Goal: Task Accomplishment & Management: Use online tool/utility

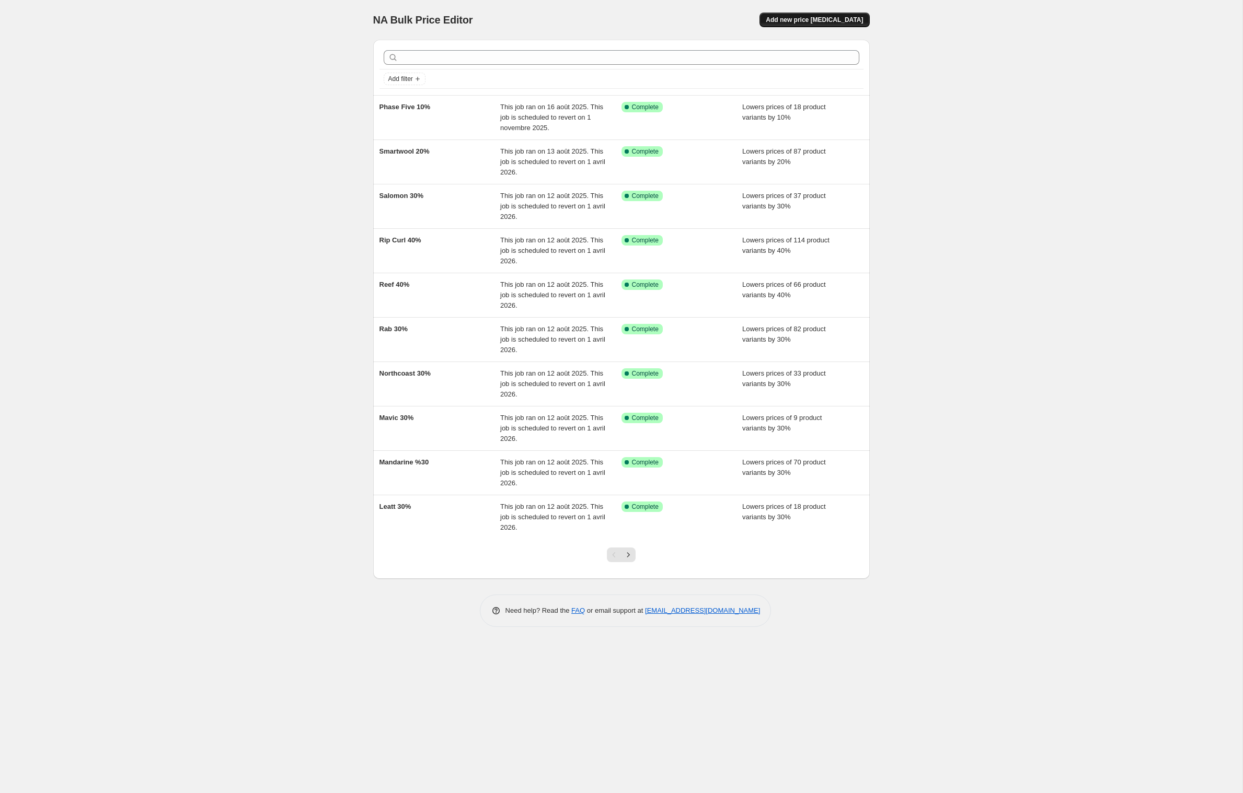
click at [828, 21] on span "Add new price [MEDICAL_DATA]" at bounding box center [814, 20] width 97 height 8
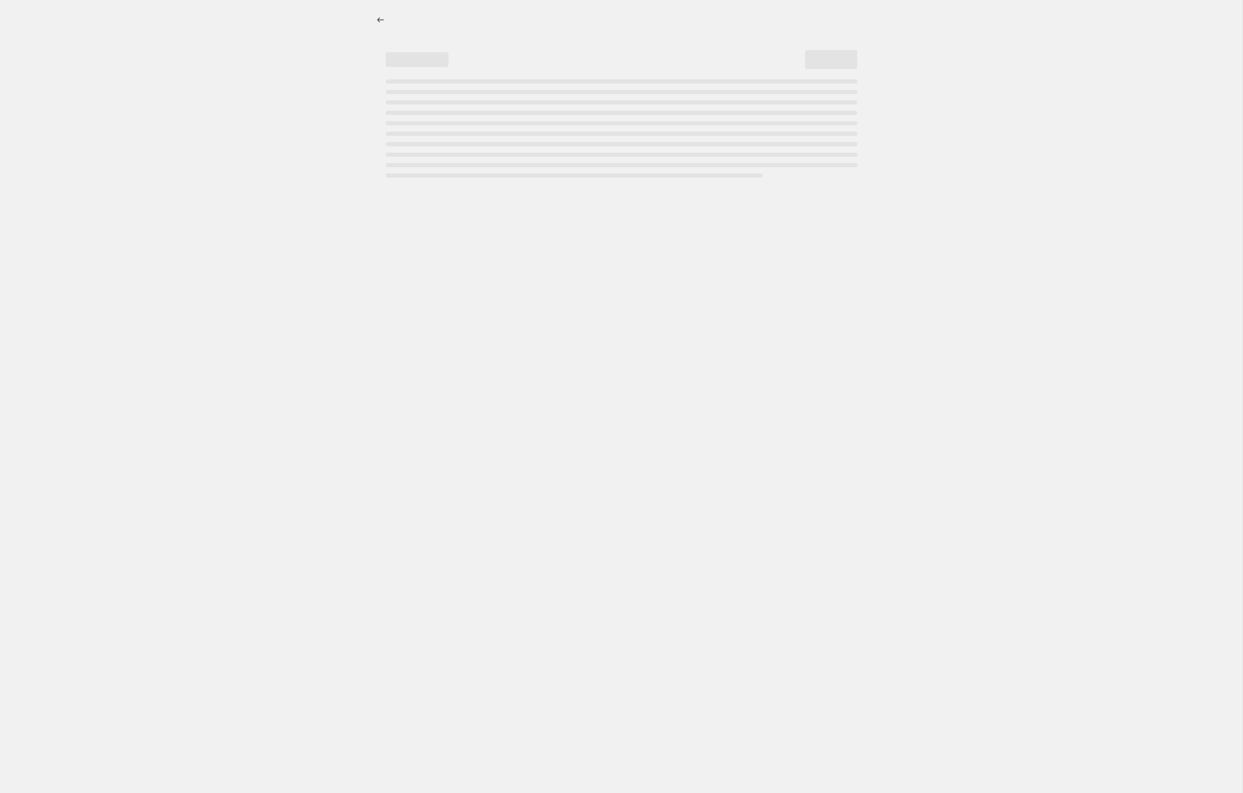
select select "percentage"
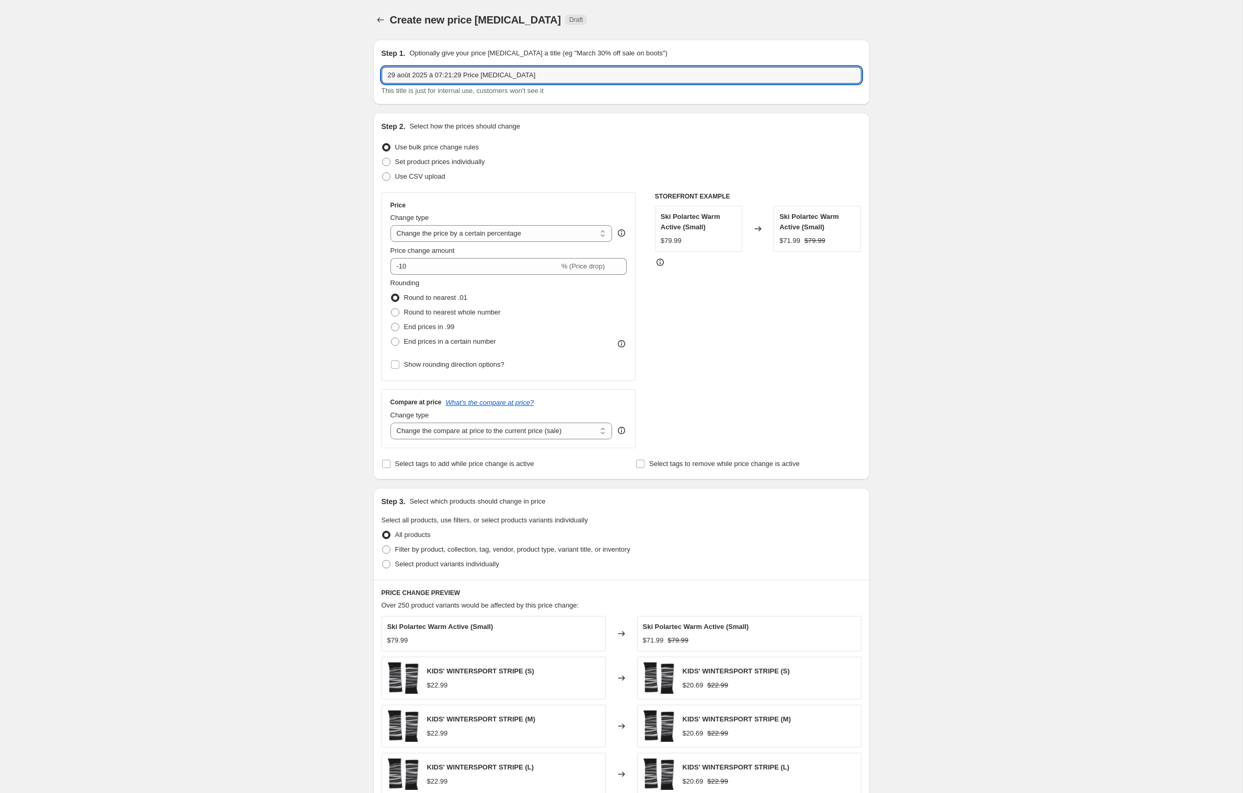
drag, startPoint x: 577, startPoint y: 87, endPoint x: 212, endPoint y: 86, distance: 364.8
click at [213, 86] on div "Create new price [MEDICAL_DATA]. This page is ready Create new price [MEDICAL_D…" at bounding box center [621, 518] width 1242 height 1037
type input "Oakley 20%"
click at [412, 275] on input "-10" at bounding box center [474, 266] width 169 height 17
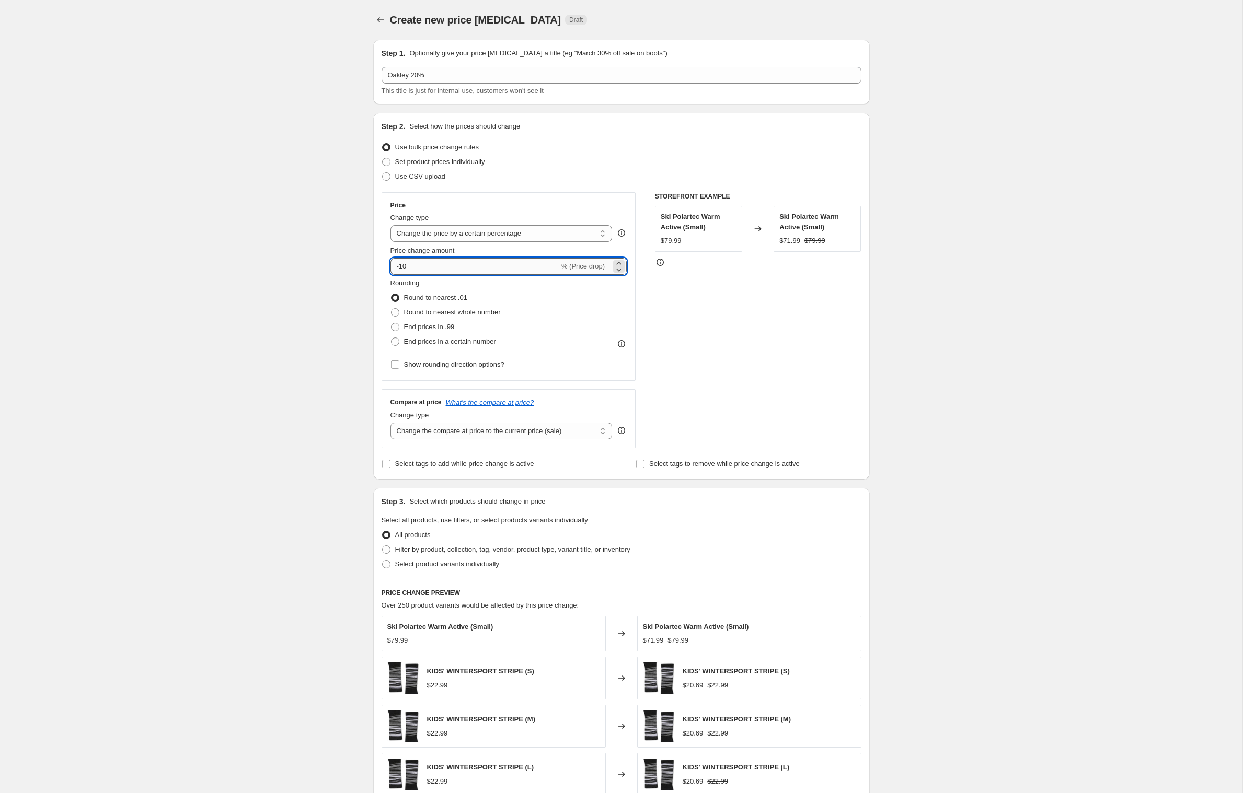
type input "-1"
type input "-20"
click at [206, 391] on div "Create new price [MEDICAL_DATA]. This page is ready Create new price [MEDICAL_D…" at bounding box center [621, 518] width 1242 height 1037
click at [381, 471] on label "Select tags to add while price change is active" at bounding box center [457, 464] width 153 height 15
click at [382, 468] on input "Select tags to add while price change is active" at bounding box center [386, 464] width 8 height 8
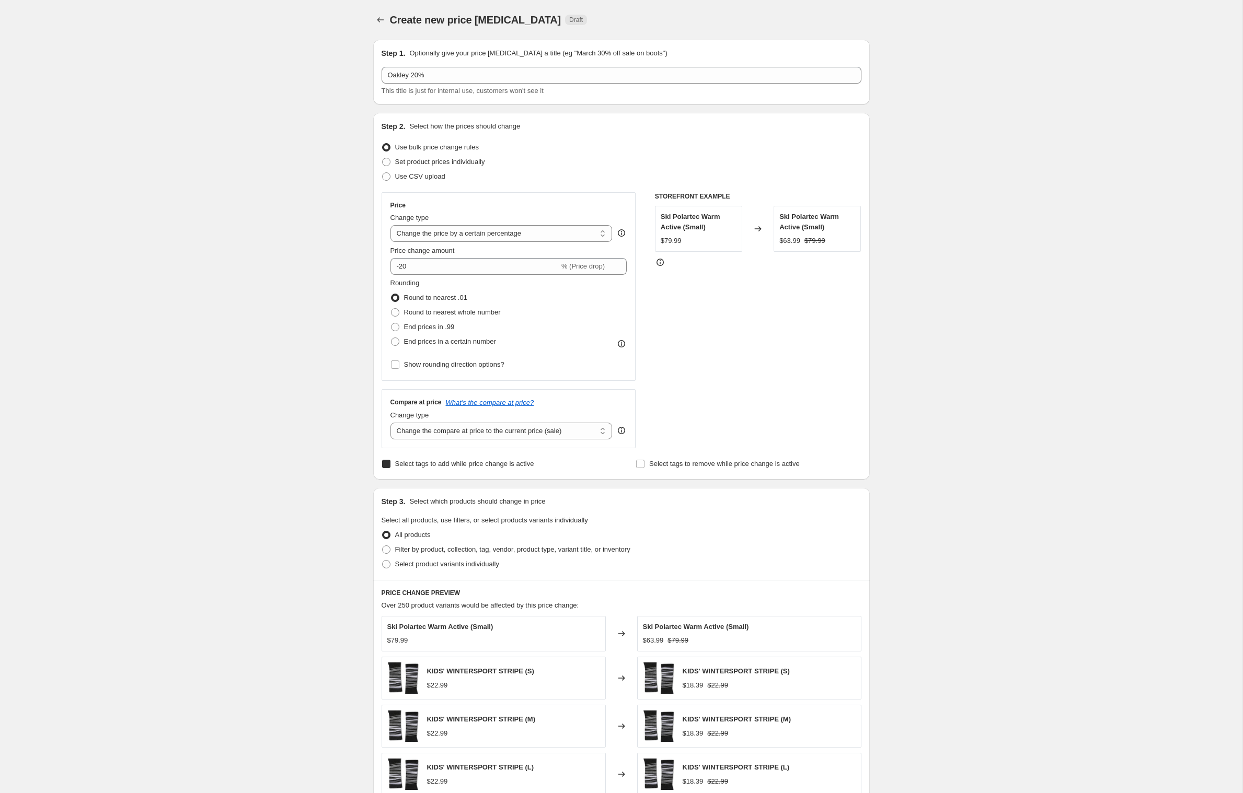
checkbox input "true"
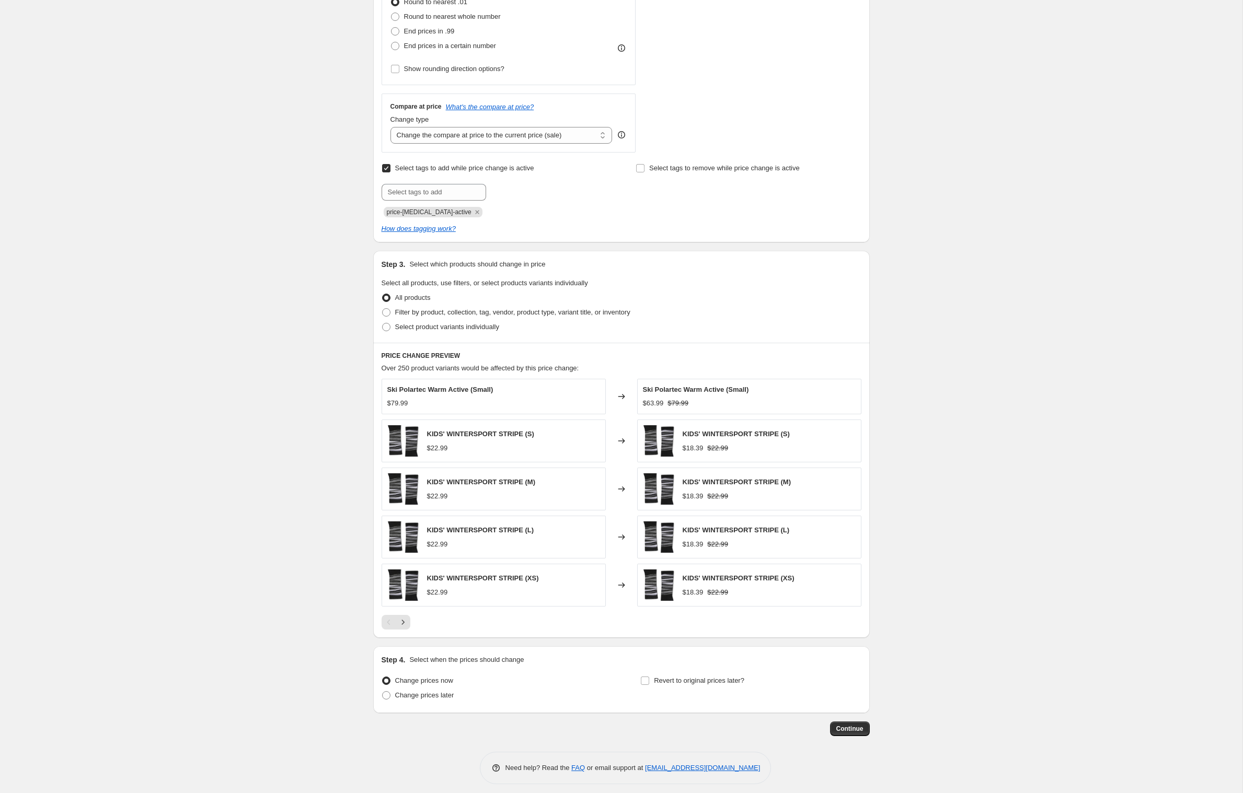
scroll to position [304, 0]
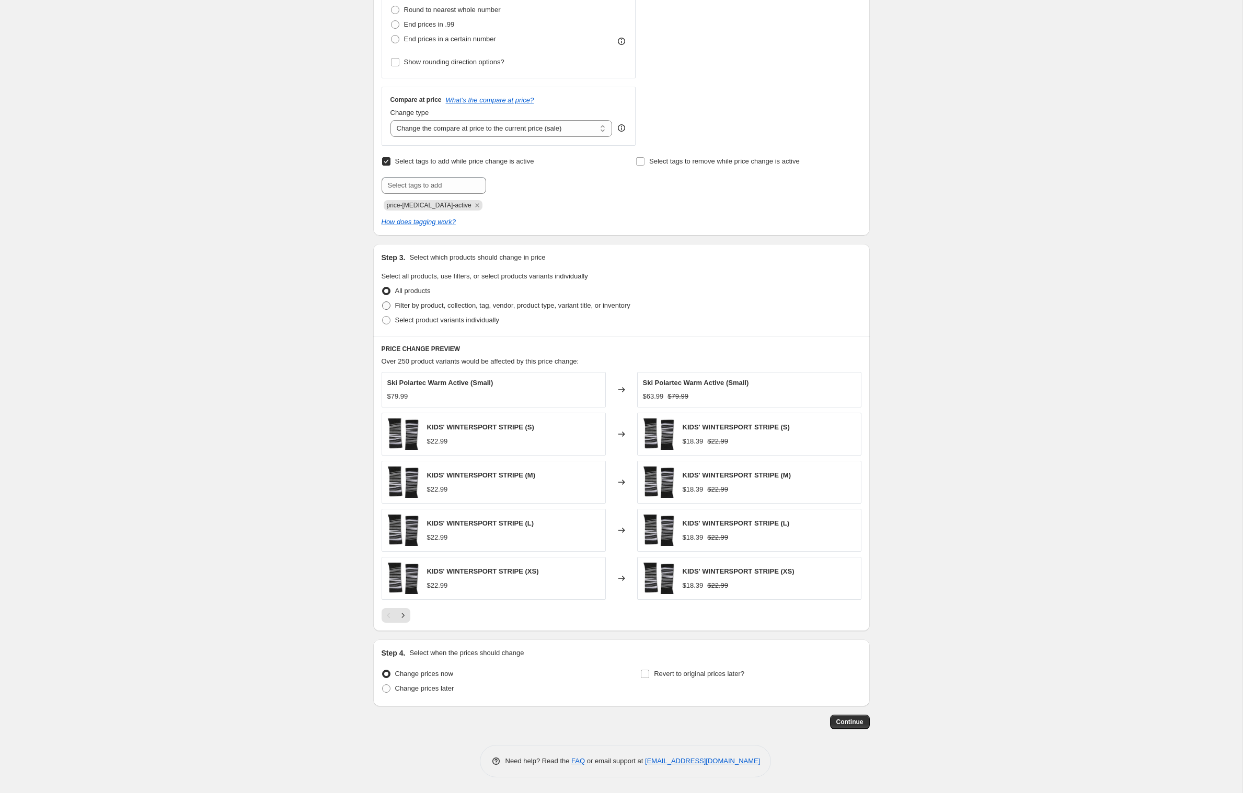
click at [382, 310] on span at bounding box center [386, 306] width 8 height 8
click at [382, 302] on input "Filter by product, collection, tag, vendor, product type, variant title, or inv…" at bounding box center [382, 302] width 1 height 1
radio input "true"
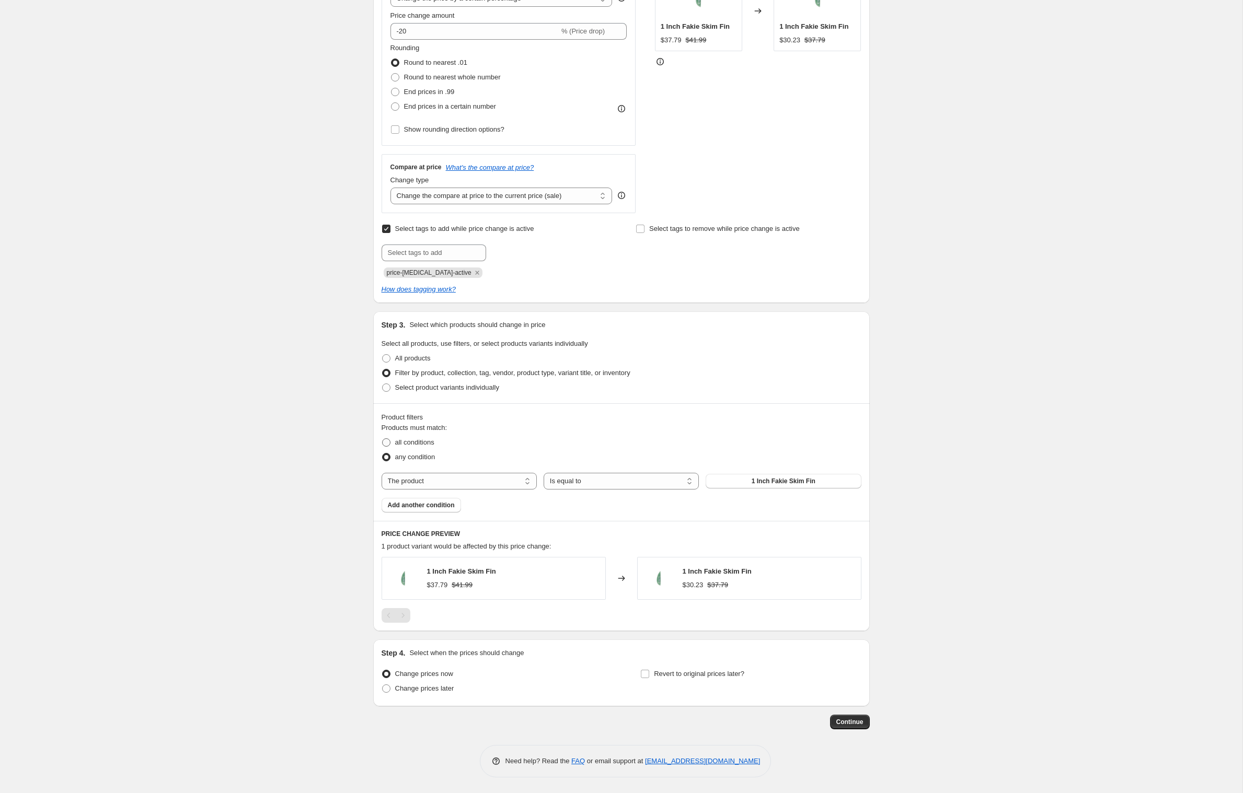
click at [382, 438] on span at bounding box center [386, 442] width 8 height 8
click at [382, 438] on input "all conditions" at bounding box center [382, 438] width 1 height 1
radio input "true"
select select "vendor"
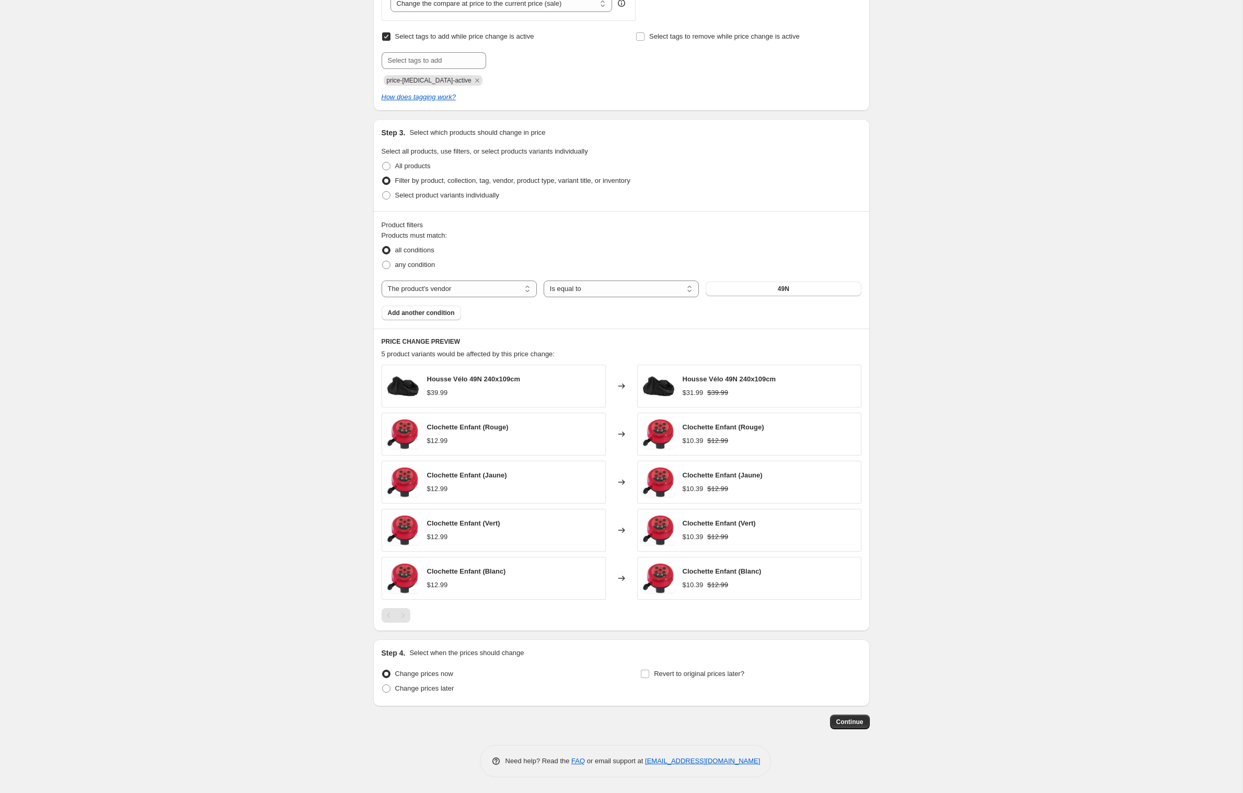
scroll to position [484, 0]
click at [777, 296] on button "49N" at bounding box center [782, 289] width 155 height 15
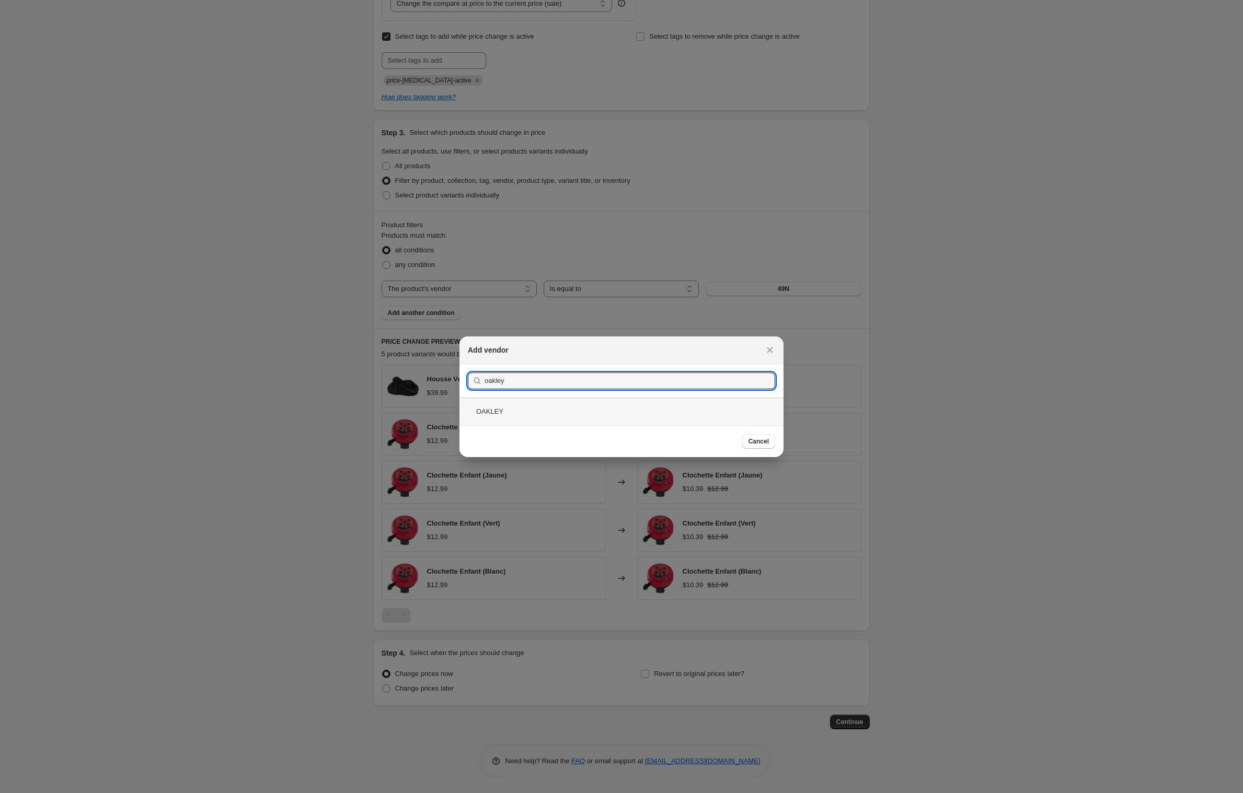
type input "oakley"
click at [483, 407] on div "OAKLEY" at bounding box center [621, 412] width 324 height 28
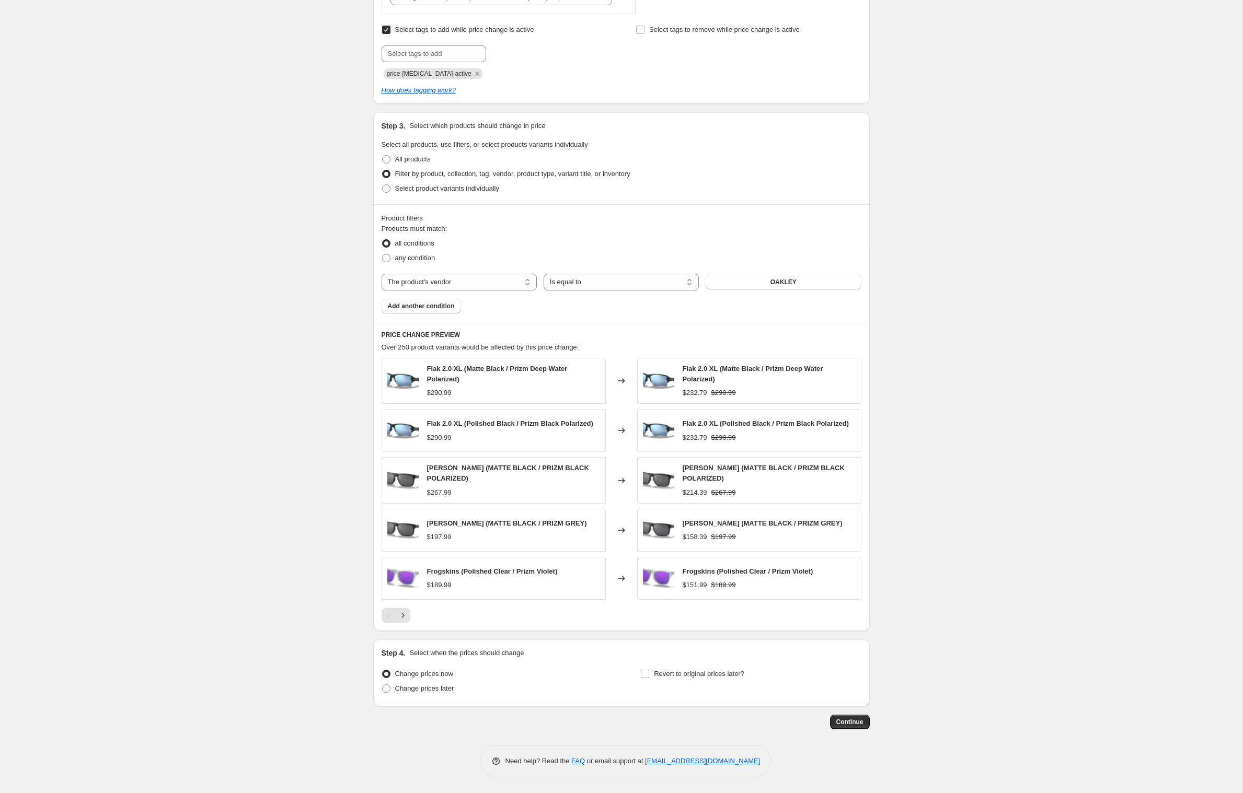
click at [293, 411] on div "Create new price [MEDICAL_DATA]. This page is ready Create new price [MEDICAL_D…" at bounding box center [621, 180] width 1242 height 1228
click at [429, 302] on span "Add another condition" at bounding box center [421, 306] width 67 height 8
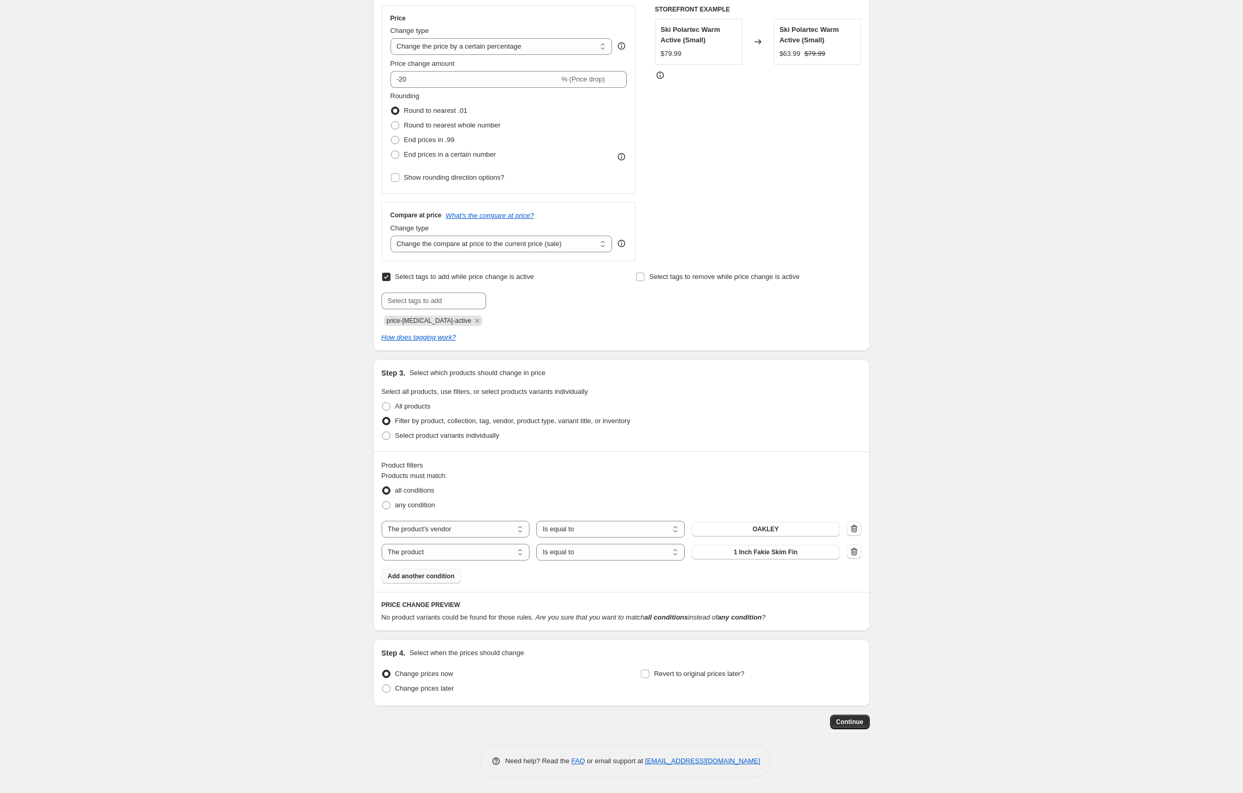
scroll to position [286, 0]
select select "product_type"
click at [755, 545] on button "14-15" at bounding box center [765, 552] width 148 height 15
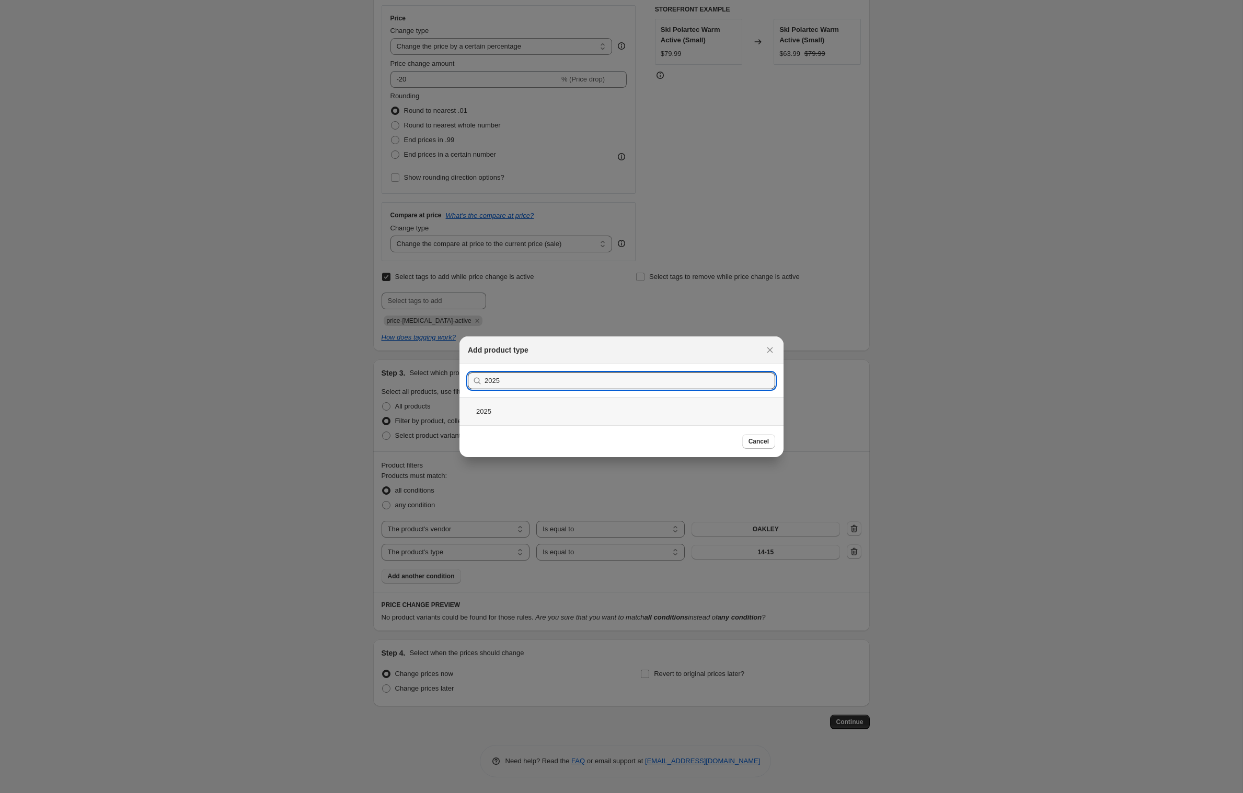
type input "2025"
click at [464, 415] on div "2025" at bounding box center [621, 412] width 324 height 28
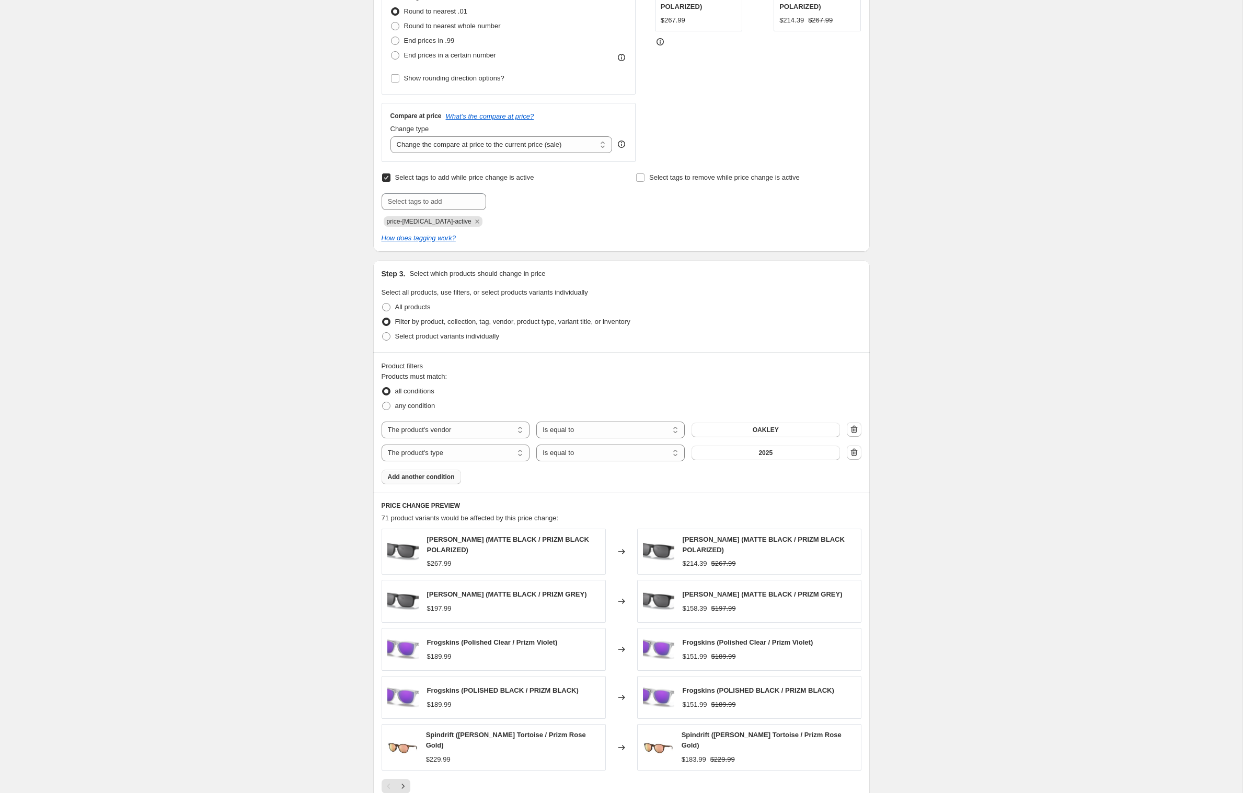
click at [229, 501] on div "Create new price [MEDICAL_DATA]. This page is ready Create new price [MEDICAL_D…" at bounding box center [621, 339] width 1242 height 1251
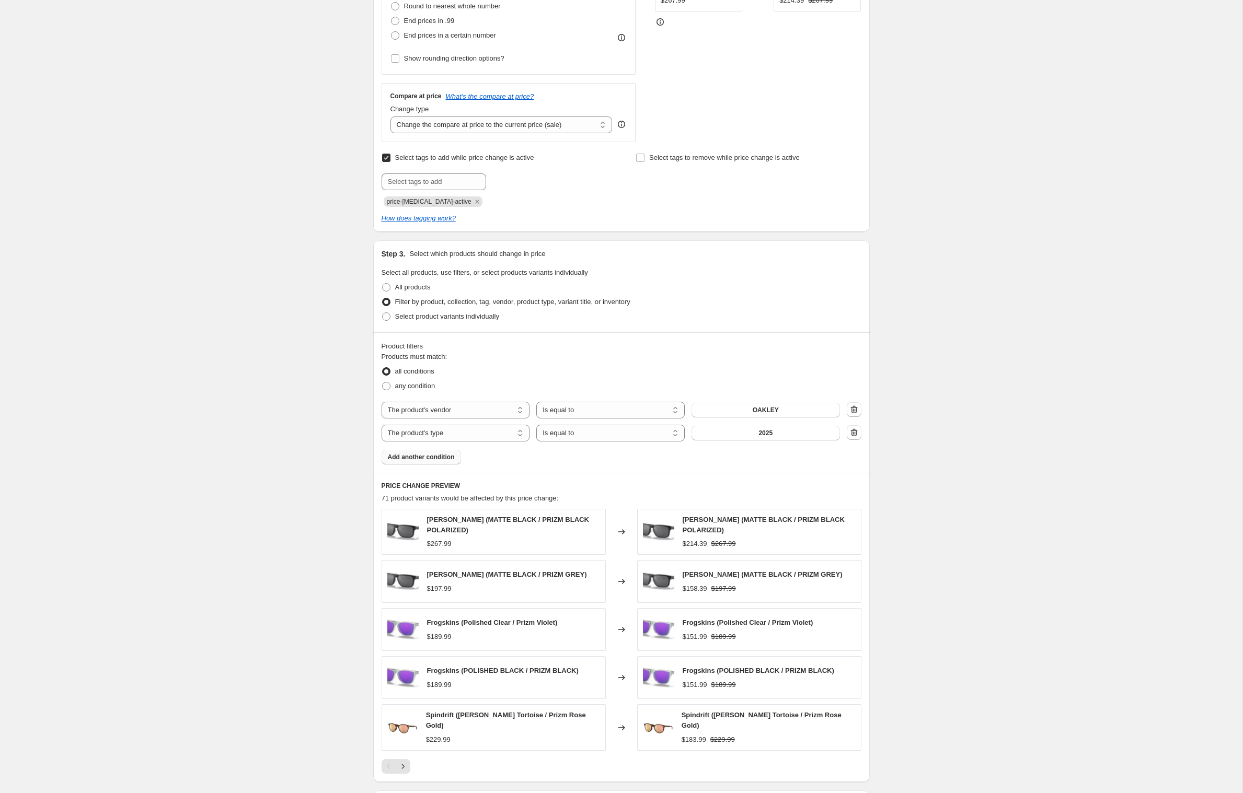
scroll to position [409, 0]
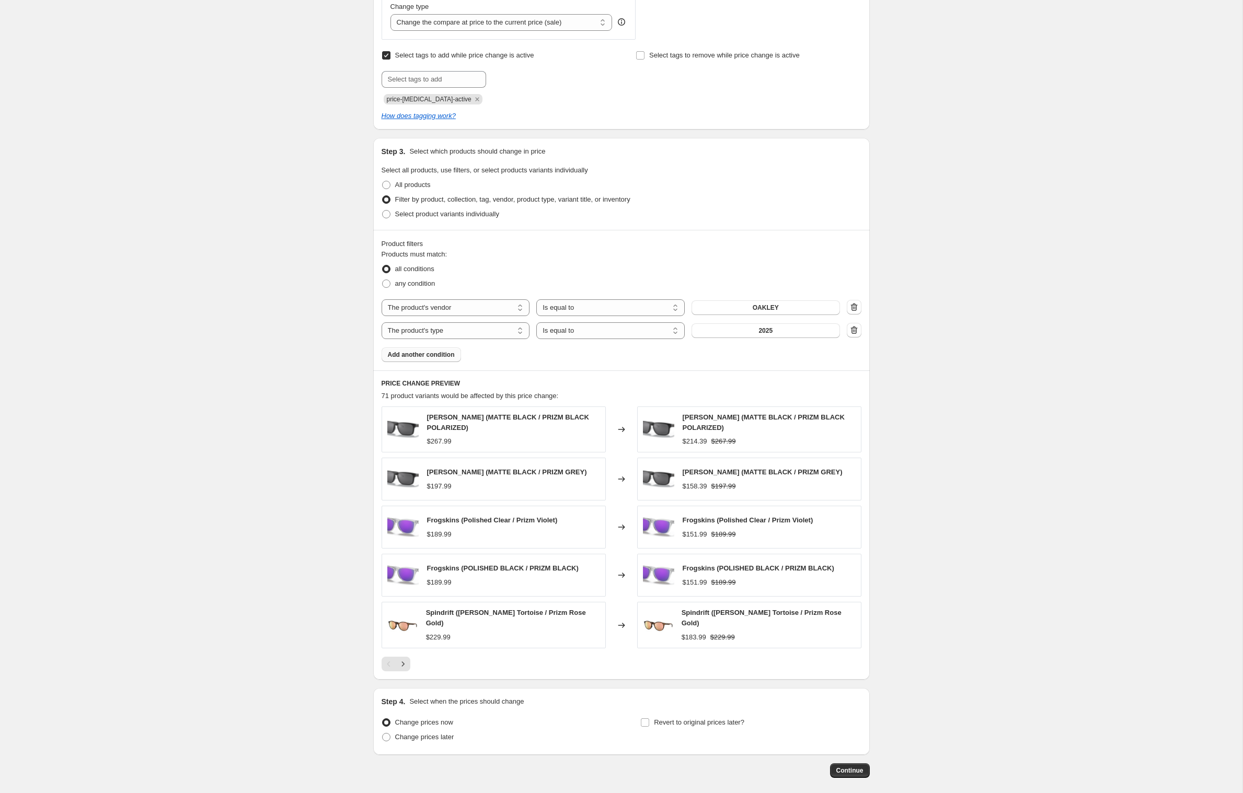
click at [423, 359] on span "Add another condition" at bounding box center [421, 355] width 67 height 8
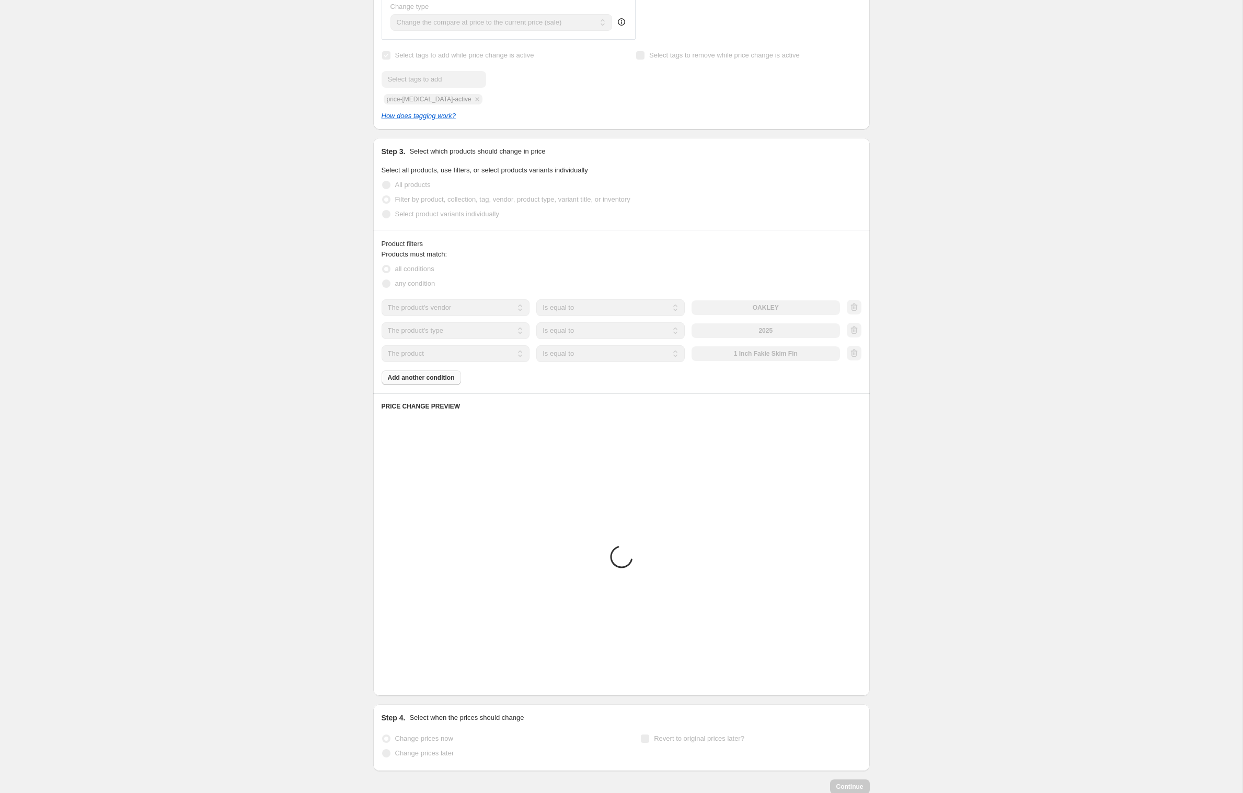
scroll to position [311, 0]
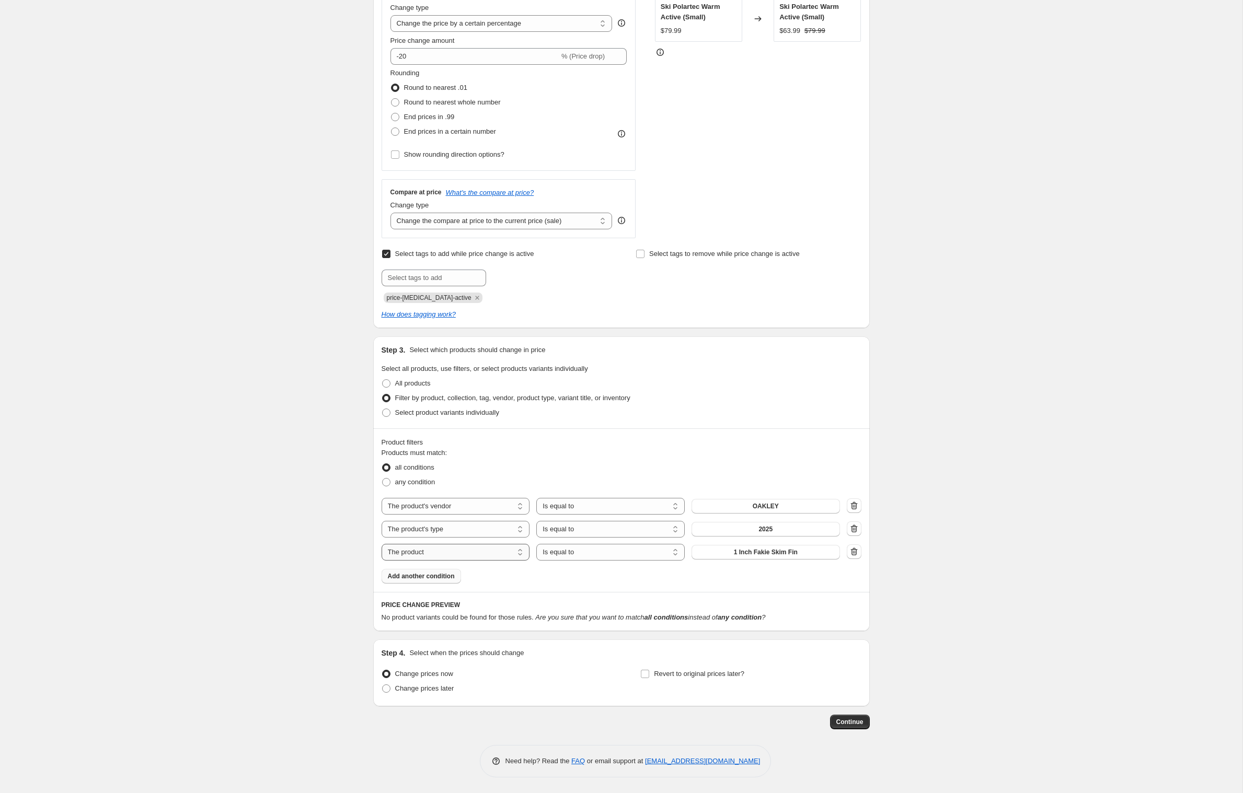
select select "inventory_quantity"
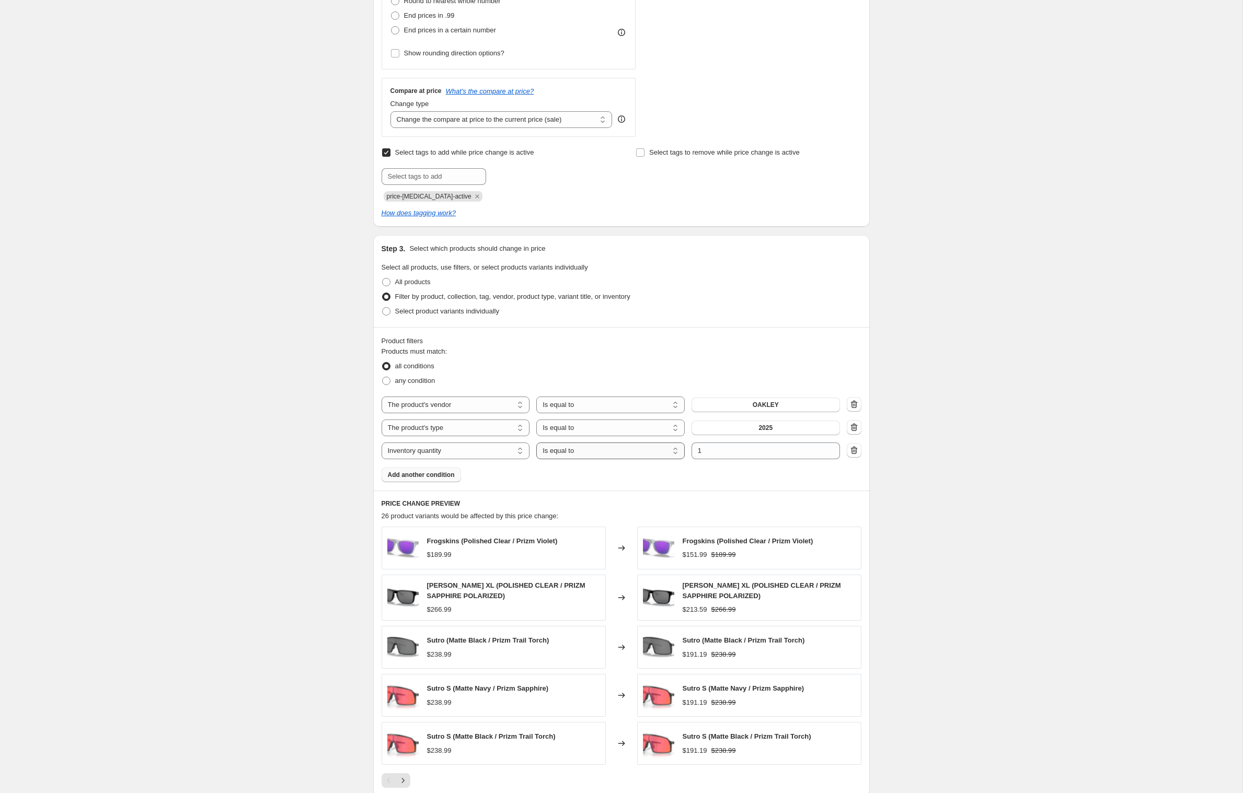
select select ">"
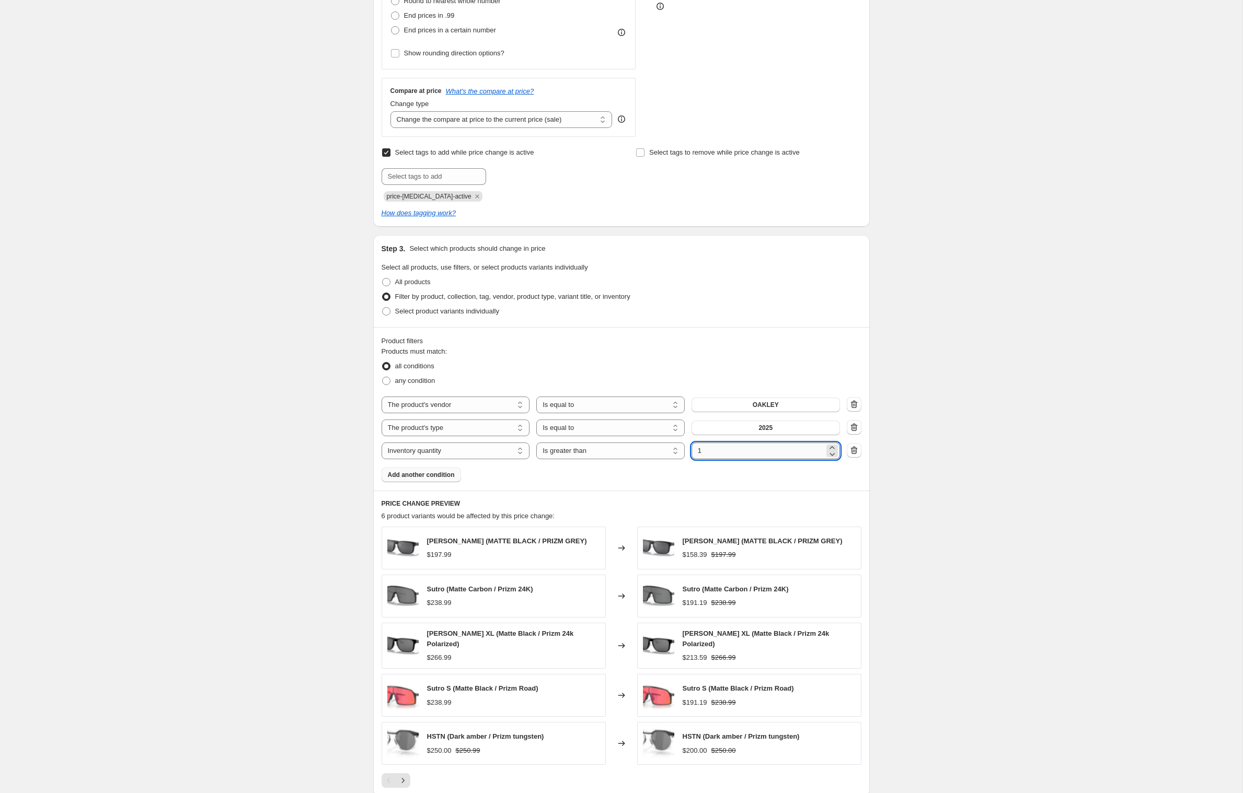
click at [727, 459] on input "1" at bounding box center [757, 451] width 133 height 17
type input "0"
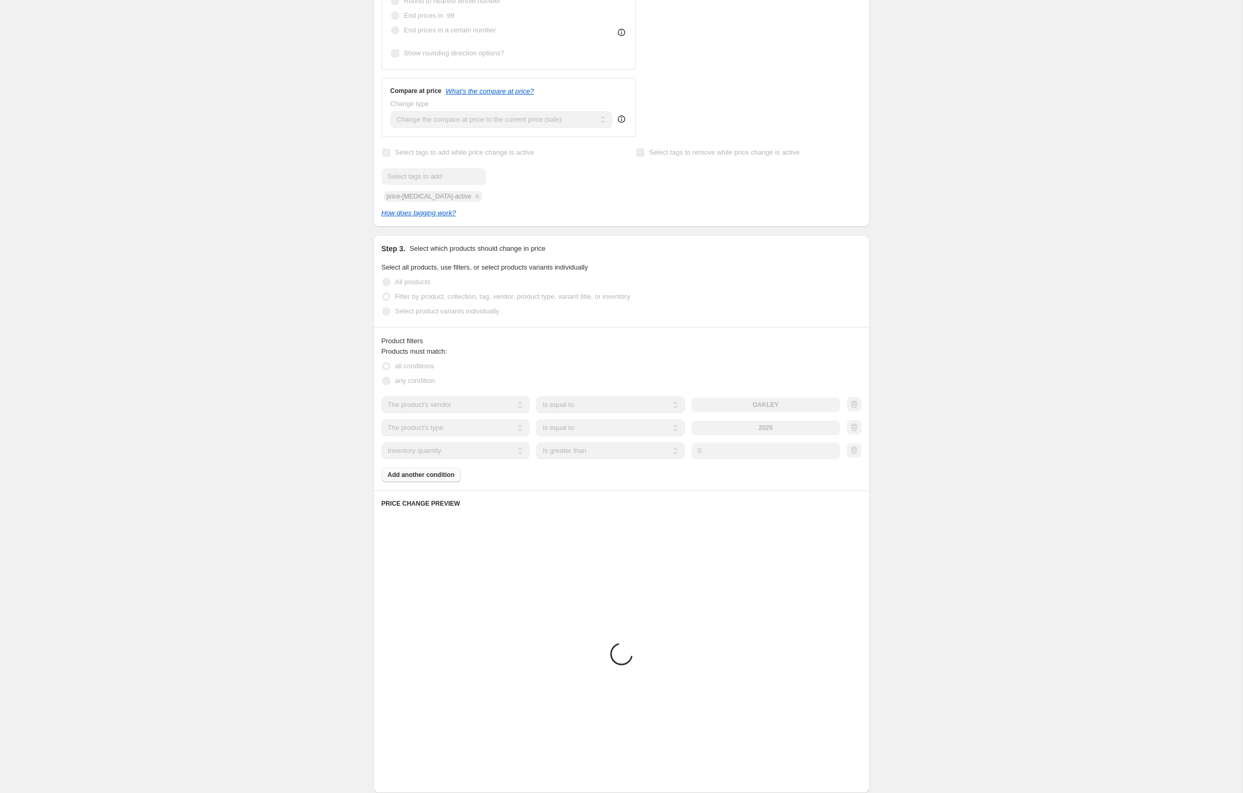
click at [1025, 411] on div "Create new price [MEDICAL_DATA]. This page is ready Create new price [MEDICAL_D…" at bounding box center [621, 322] width 1242 height 1267
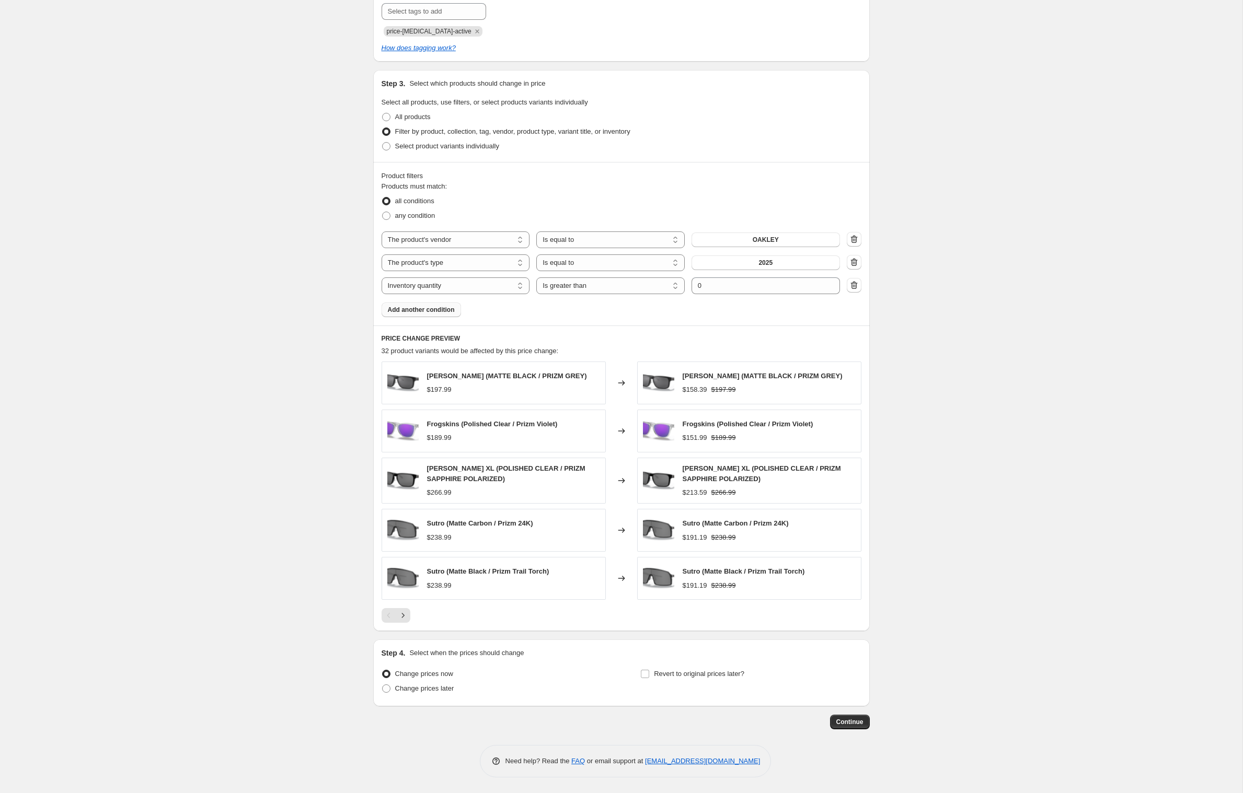
scroll to position [578, 0]
click at [381, 684] on span at bounding box center [385, 688] width 9 height 9
click at [382, 685] on input "Change prices later" at bounding box center [382, 685] width 1 height 1
radio input "true"
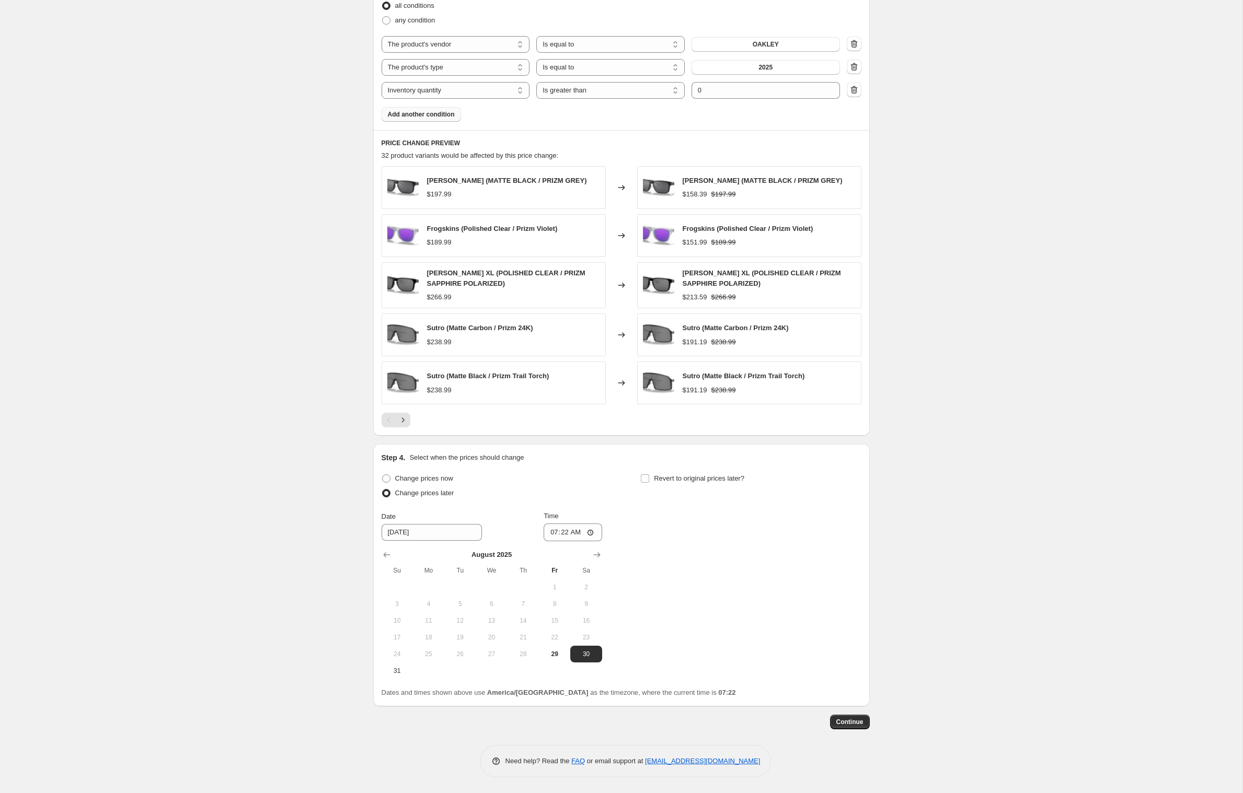
scroll to position [794, 0]
click at [543, 650] on span "29" at bounding box center [554, 654] width 23 height 8
type input "[DATE]"
click at [569, 524] on input "07:22" at bounding box center [572, 533] width 59 height 18
type input "09:22"
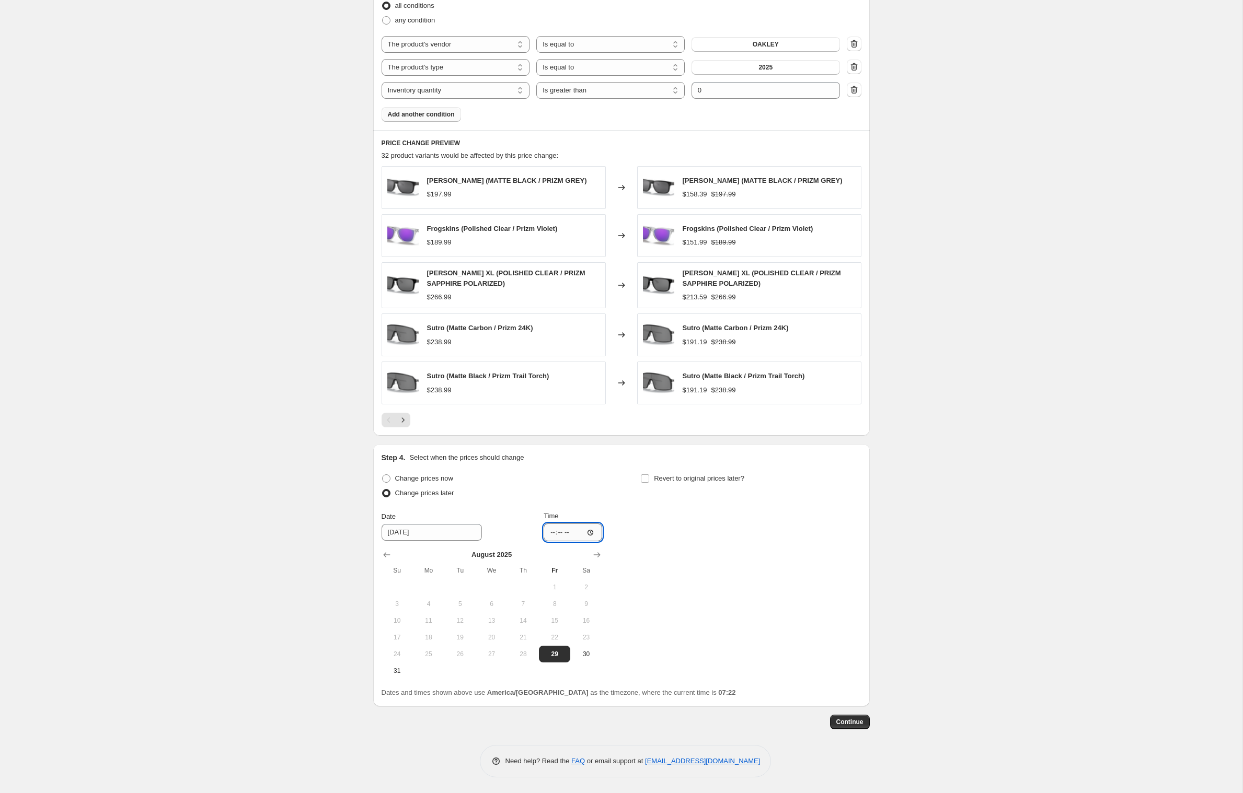
type input "08:22"
type input "20:22"
click at [721, 495] on div "Change prices now Change prices later Date [DATE] Time 20:[DATE] Mo Tu We Th Fr…" at bounding box center [621, 575] width 480 height 208
click at [649, 475] on input "Revert to original prices later?" at bounding box center [645, 479] width 8 height 8
checkbox input "true"
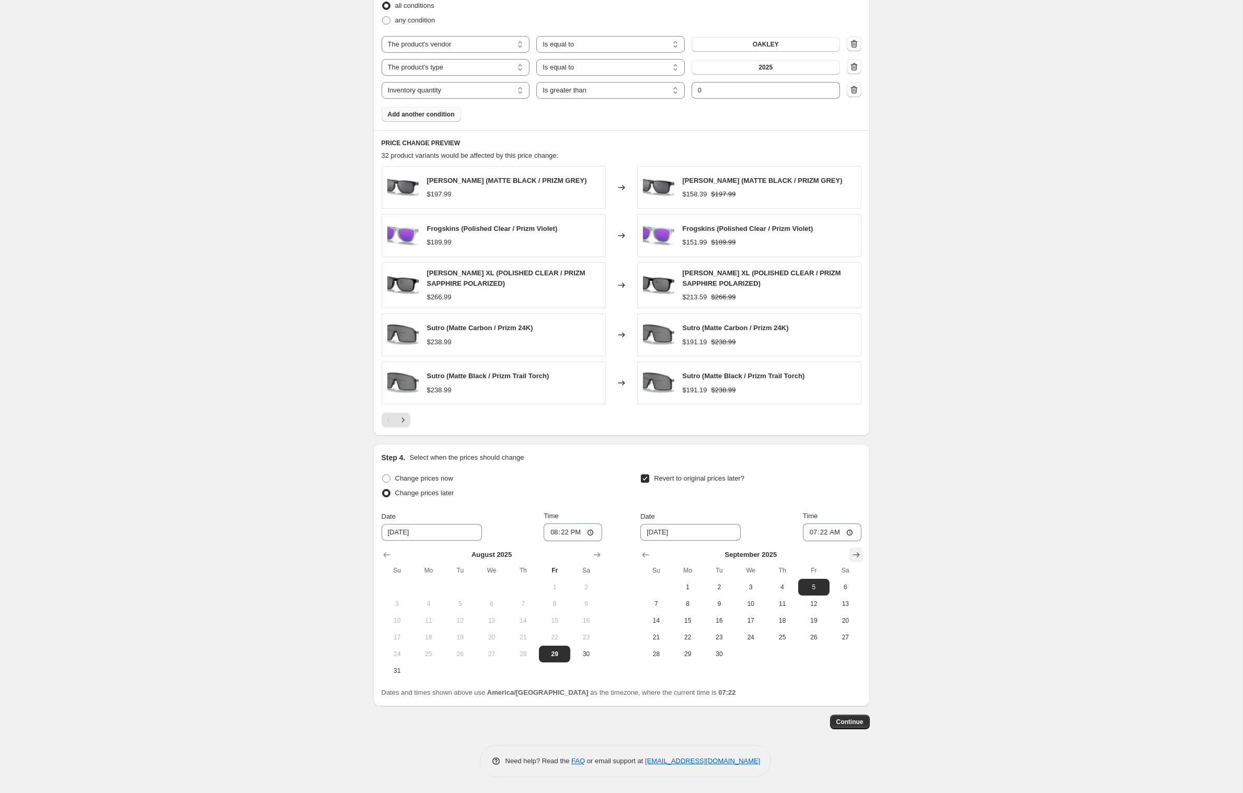
click at [861, 550] on icon "Show next month, October 2025" at bounding box center [856, 555] width 10 height 10
click at [651, 550] on icon "Show previous month, September 2025" at bounding box center [645, 555] width 10 height 10
click at [730, 583] on span "2" at bounding box center [719, 587] width 23 height 8
type input "[DATE]"
click at [863, 718] on span "Continue" at bounding box center [849, 722] width 27 height 8
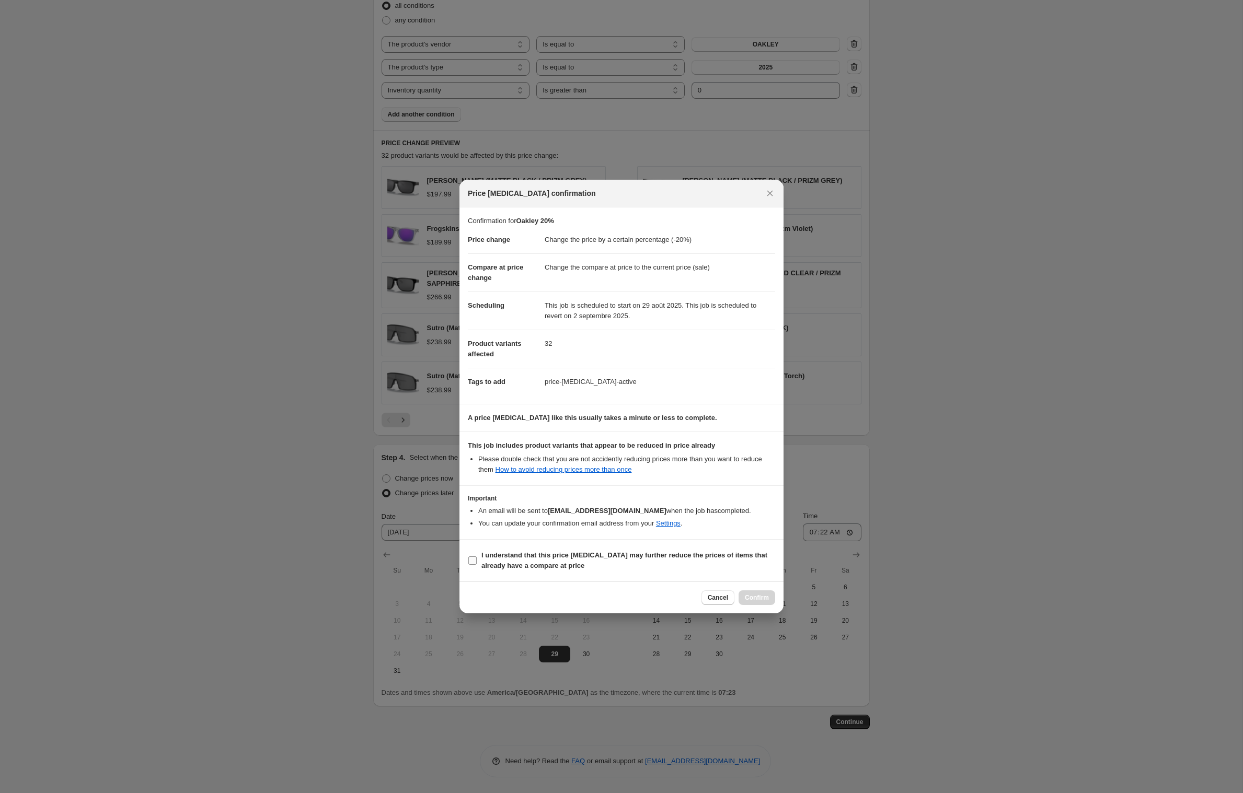
click at [468, 565] on input "I understand that this price [MEDICAL_DATA] may further reduce the prices of it…" at bounding box center [472, 561] width 8 height 8
checkbox input "true"
click at [773, 190] on icon "Close" at bounding box center [770, 193] width 6 height 6
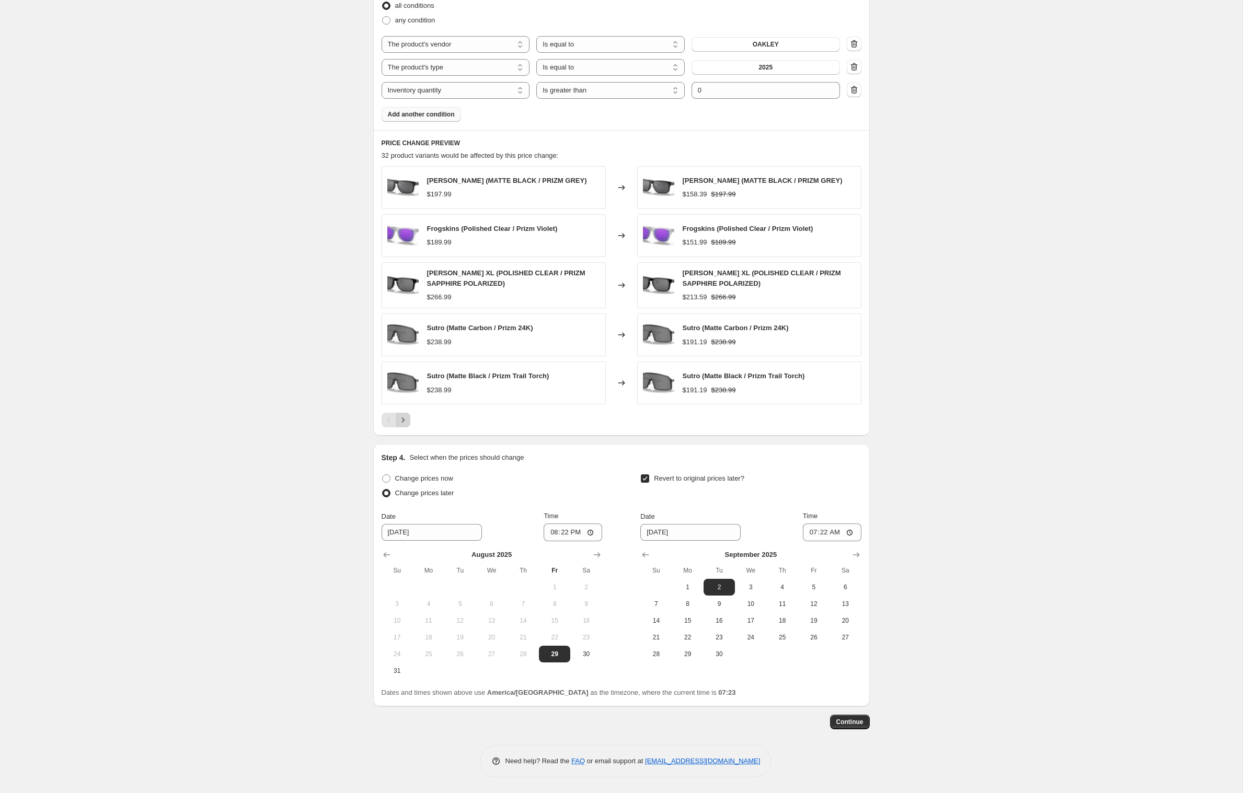
click at [398, 415] on icon "Next" at bounding box center [403, 420] width 10 height 10
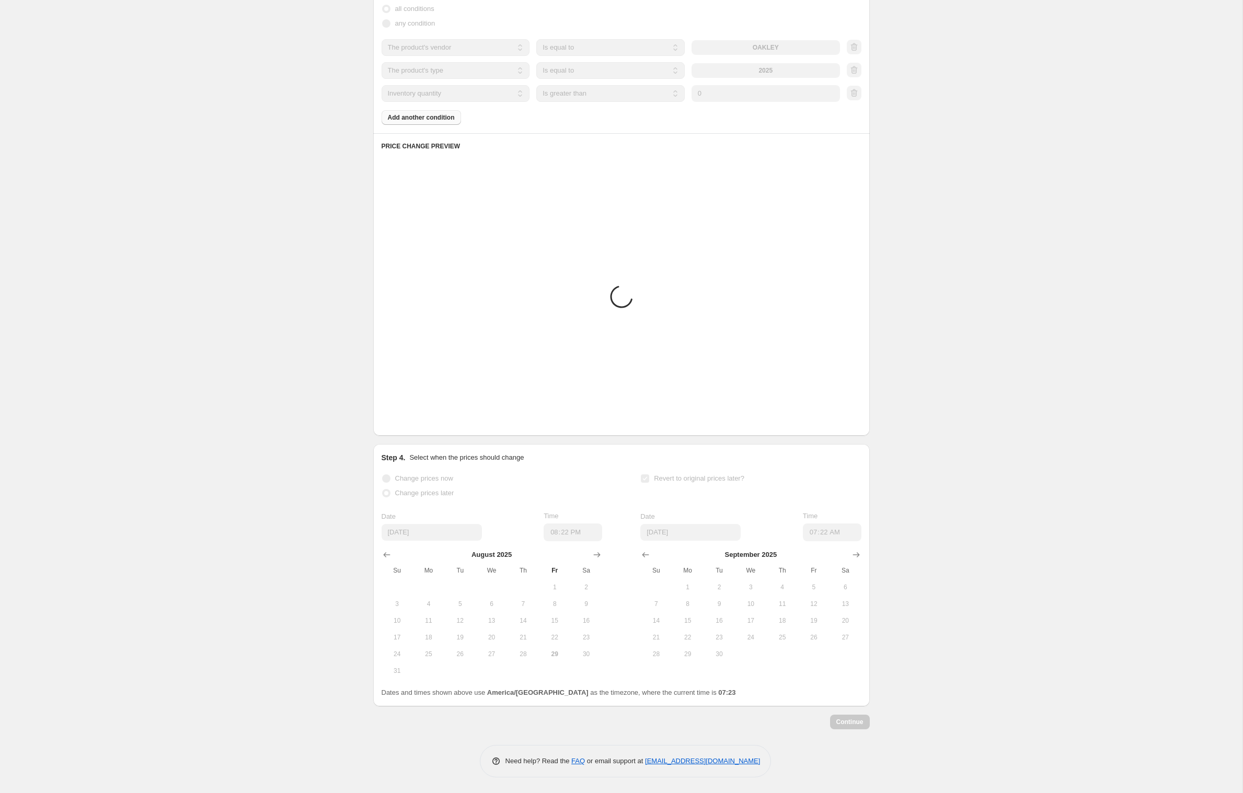
scroll to position [787, 0]
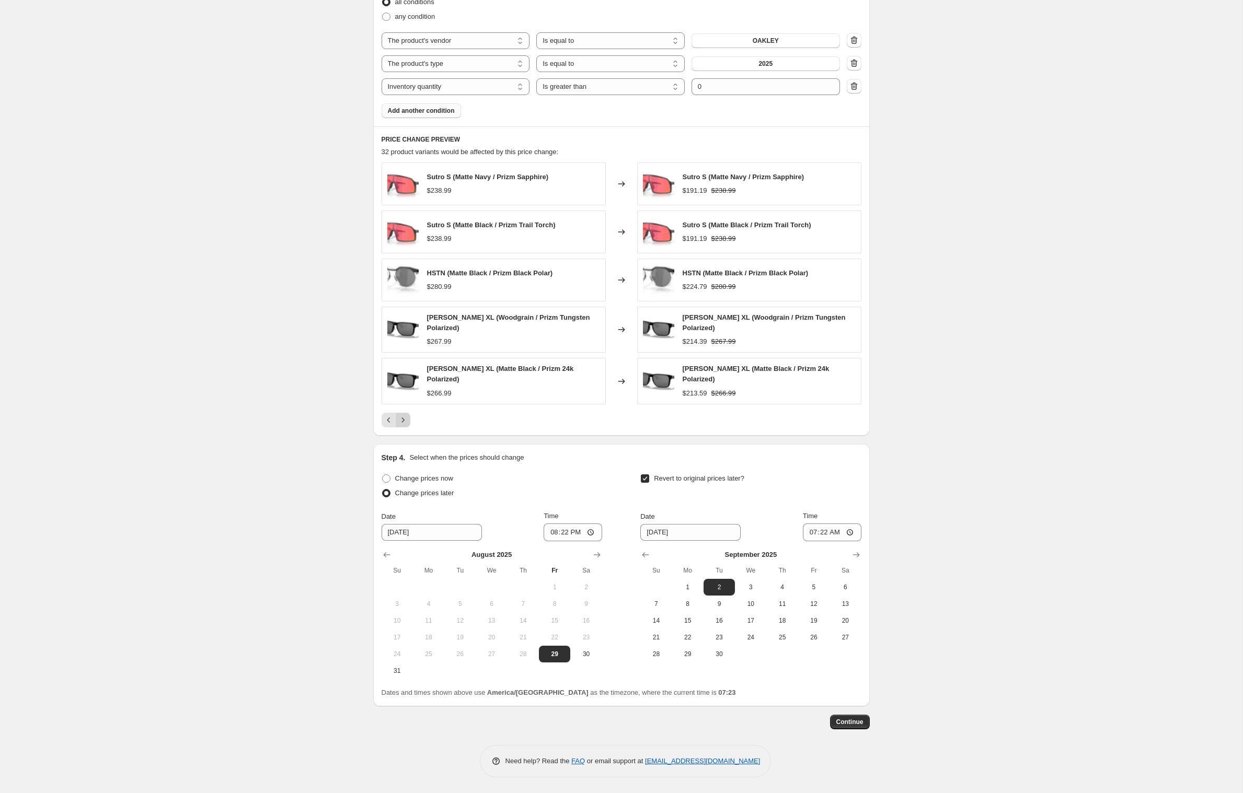
click at [396, 413] on button "Next" at bounding box center [403, 420] width 15 height 15
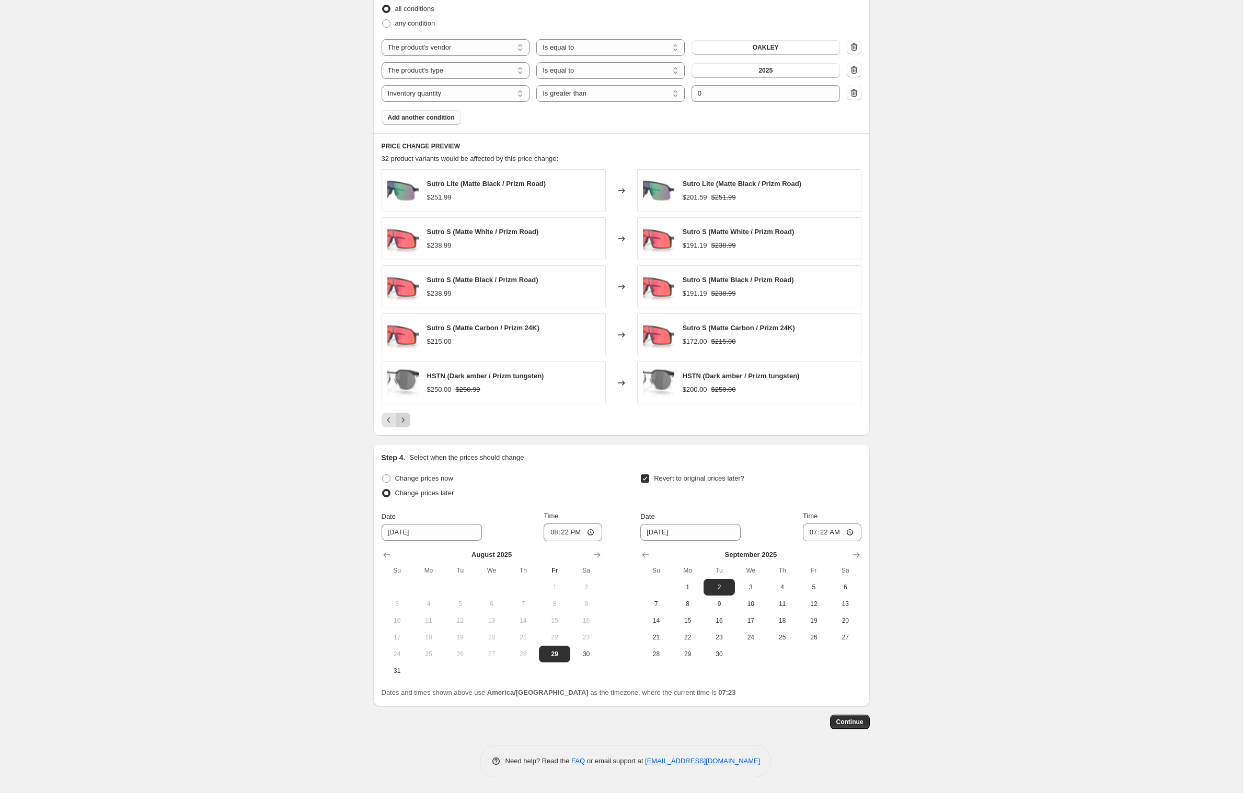
click at [398, 415] on icon "Next" at bounding box center [403, 420] width 10 height 10
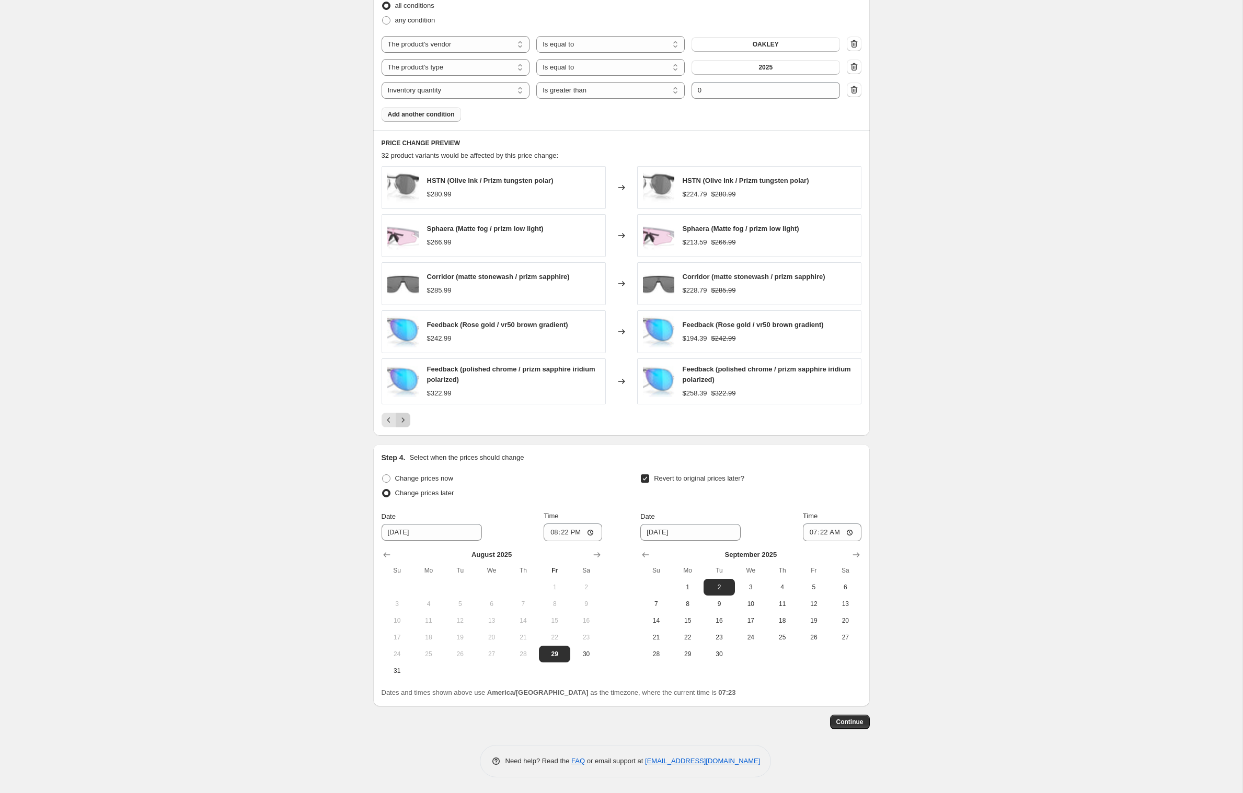
click at [398, 415] on icon "Next" at bounding box center [403, 420] width 10 height 10
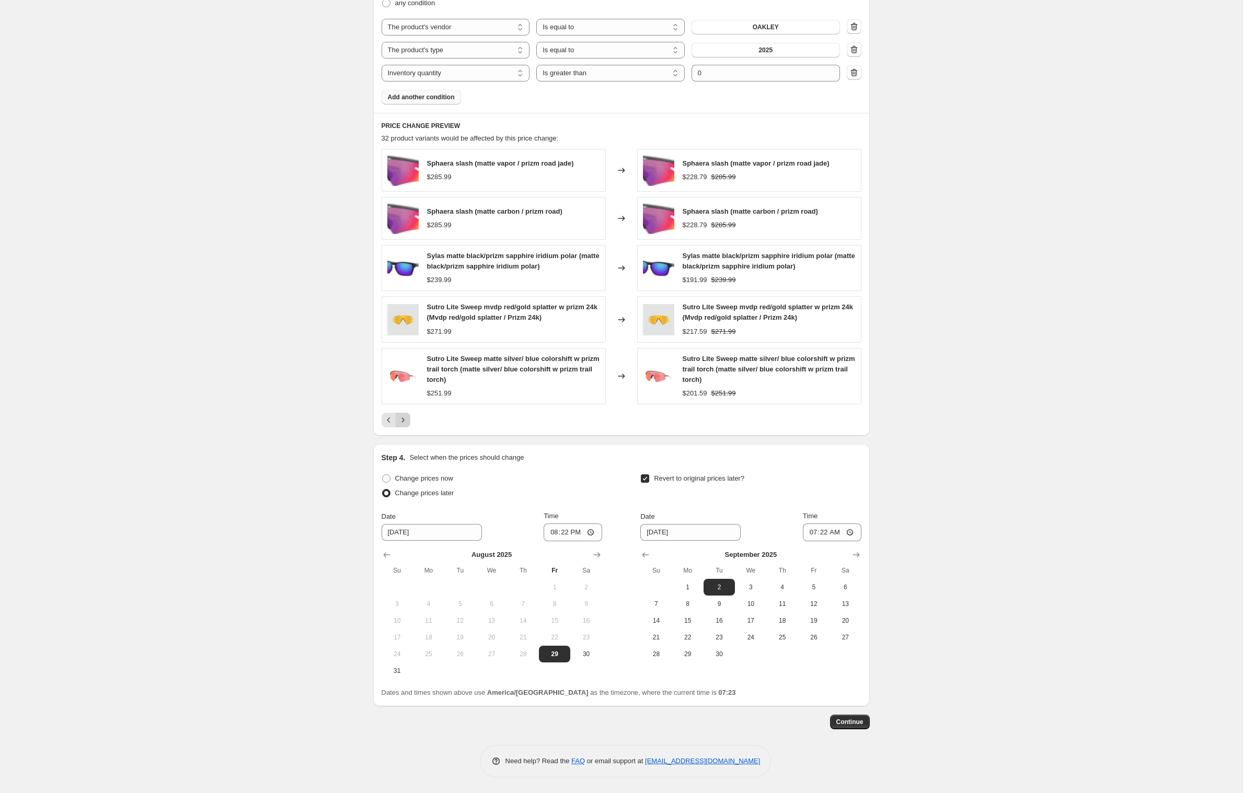
click at [398, 425] on icon "Next" at bounding box center [403, 420] width 10 height 10
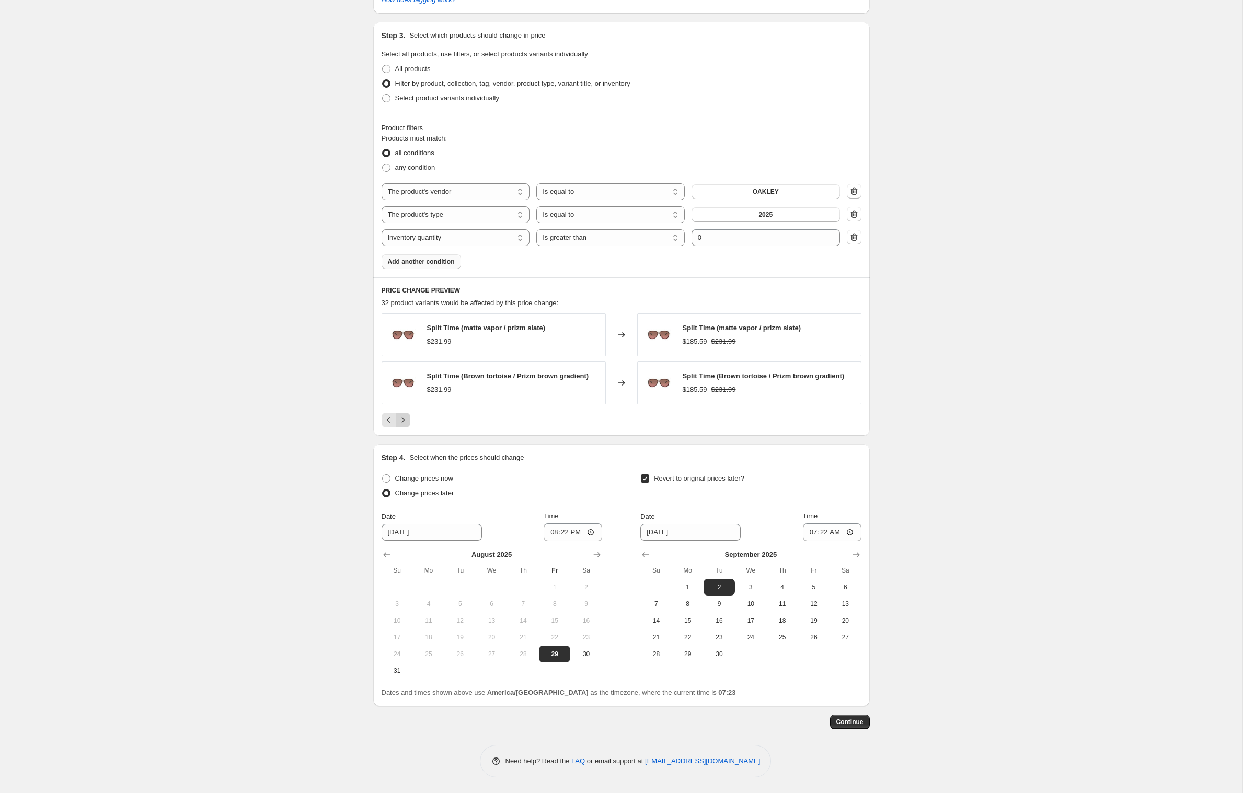
scroll to position [647, 0]
click at [863, 720] on span "Continue" at bounding box center [849, 722] width 27 height 8
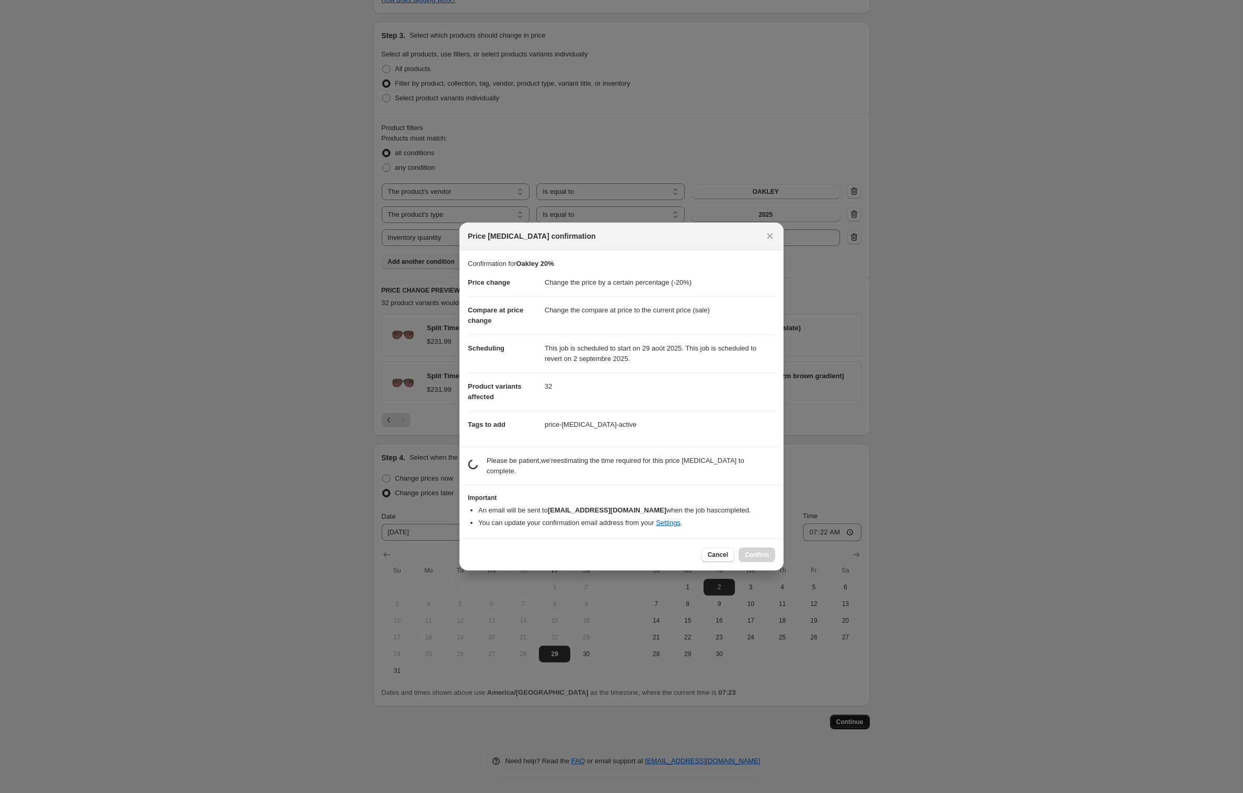
scroll to position [0, 0]
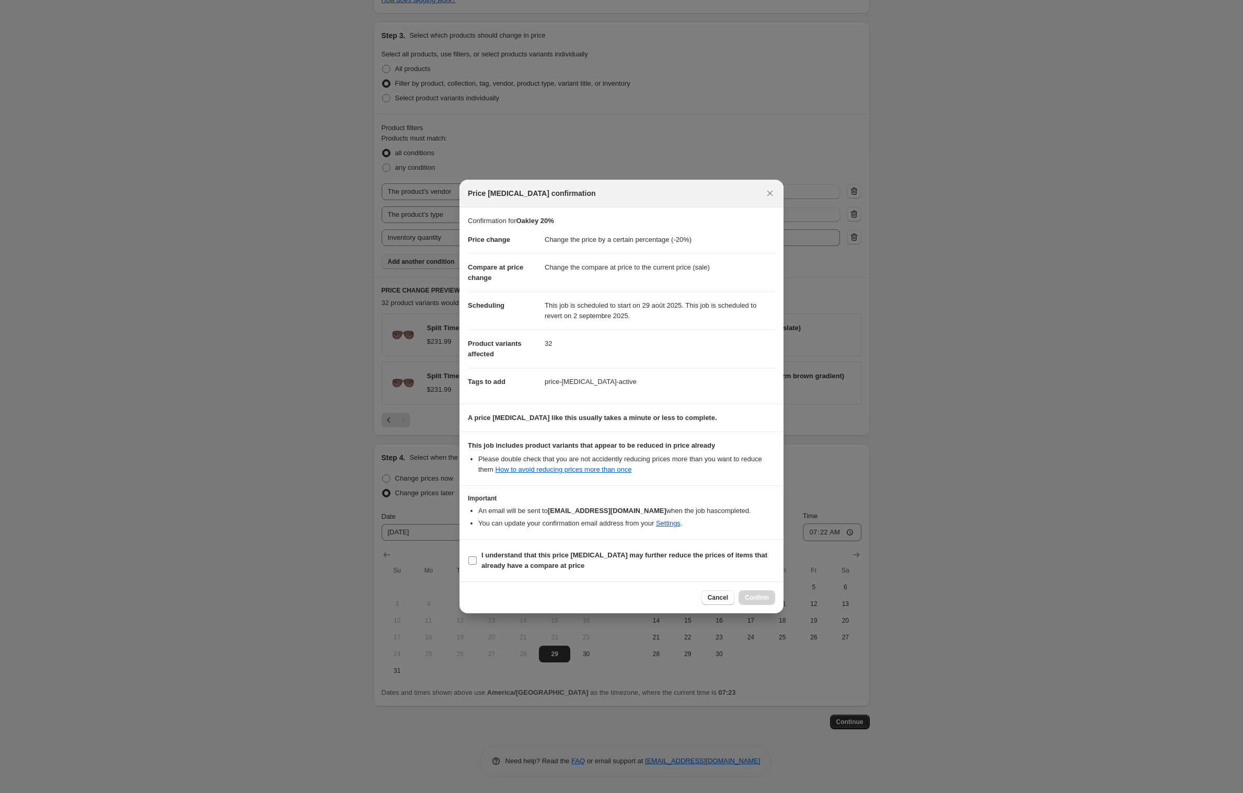
click at [468, 573] on label "I understand that this price [MEDICAL_DATA] may further reduce the prices of it…" at bounding box center [621, 560] width 307 height 25
click at [468, 565] on input "I understand that this price [MEDICAL_DATA] may further reduce the prices of it…" at bounding box center [472, 561] width 8 height 8
checkbox input "true"
click at [769, 602] on span "Confirm" at bounding box center [757, 598] width 24 height 8
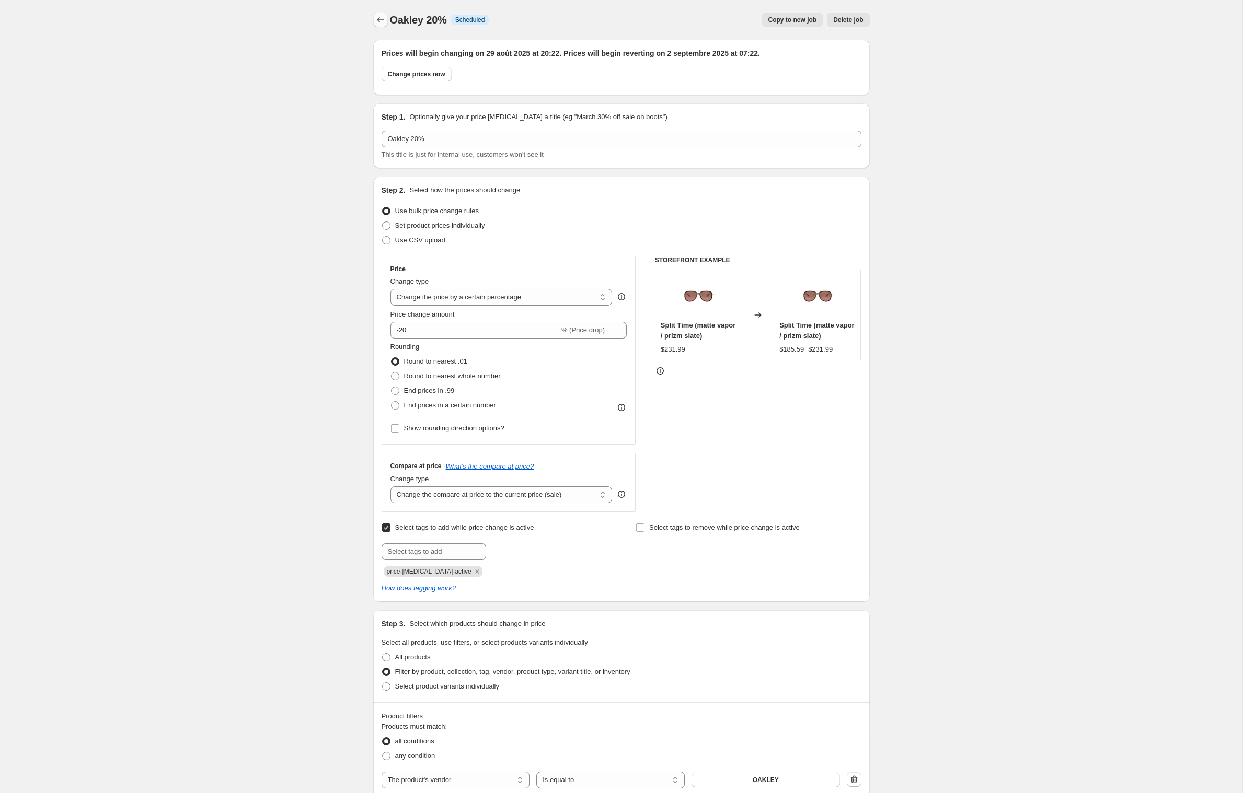
click at [375, 25] on icon "Price change jobs" at bounding box center [380, 20] width 10 height 10
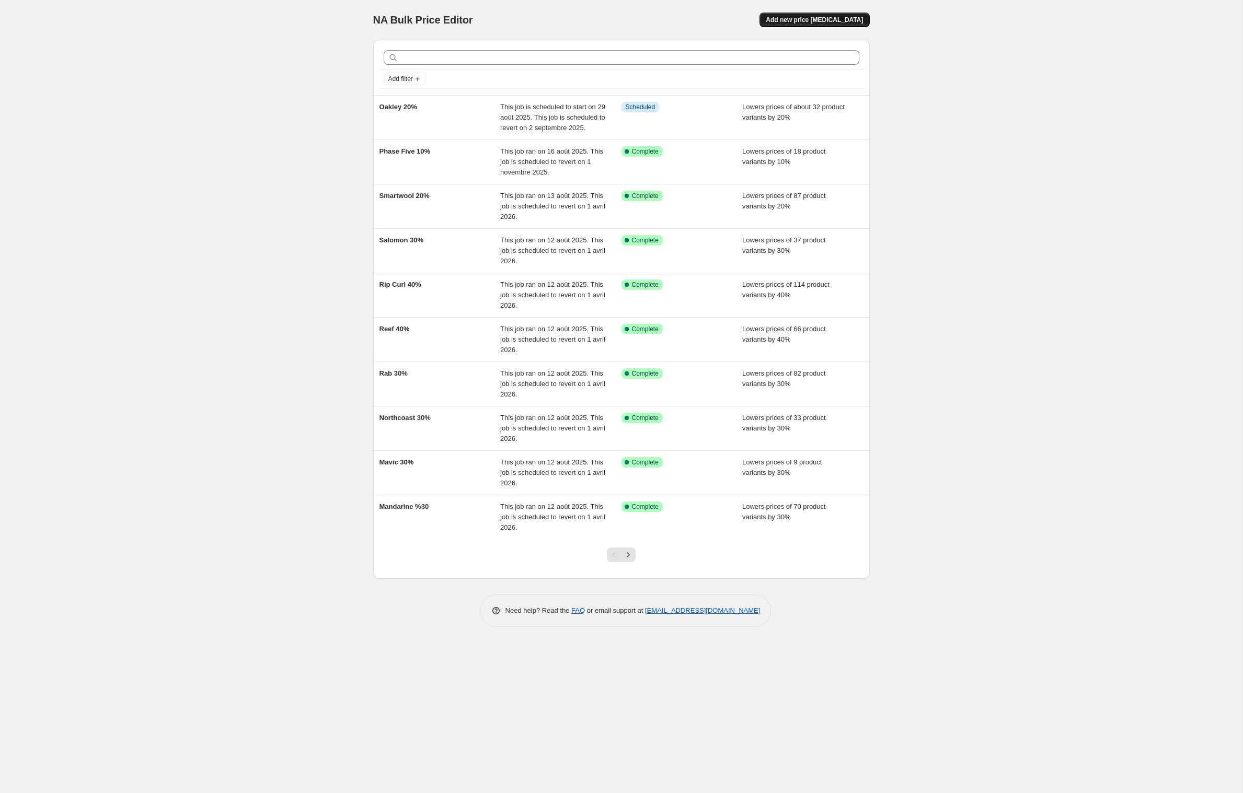
click at [826, 19] on span "Add new price [MEDICAL_DATA]" at bounding box center [814, 20] width 97 height 8
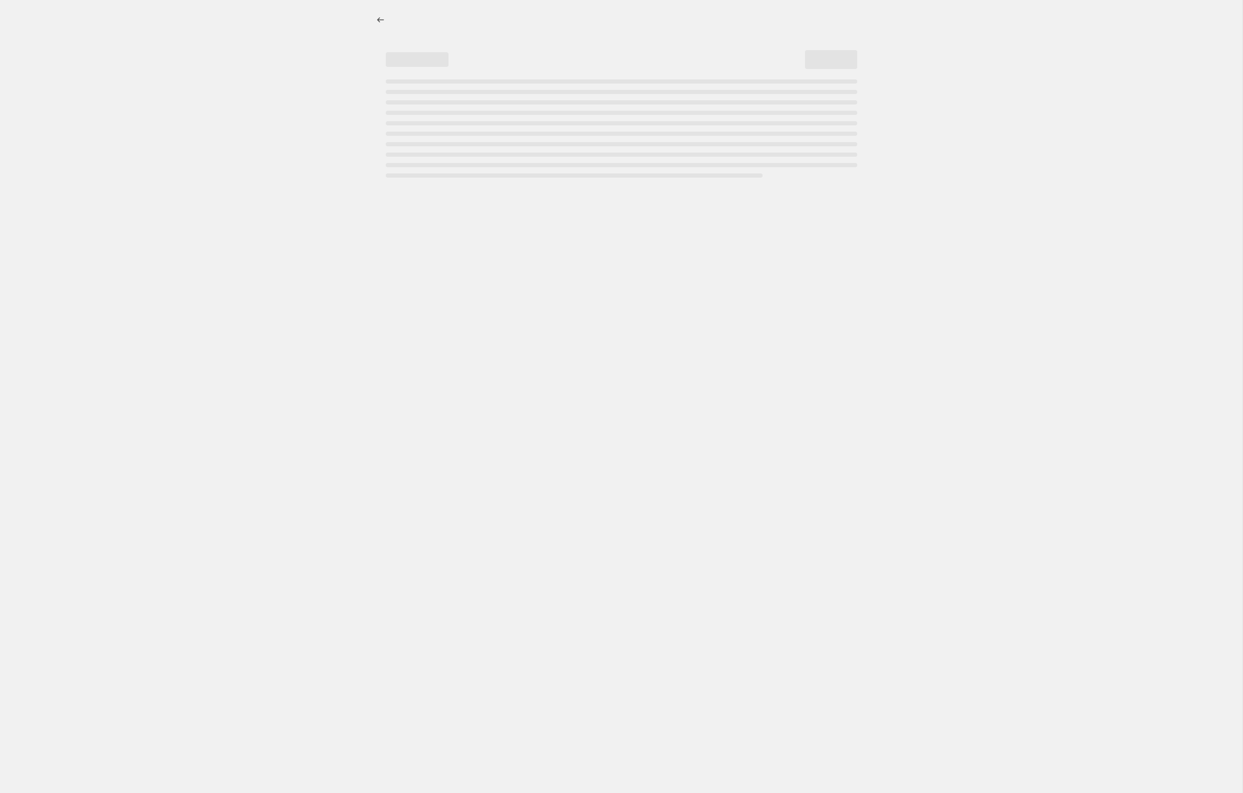
select select "percentage"
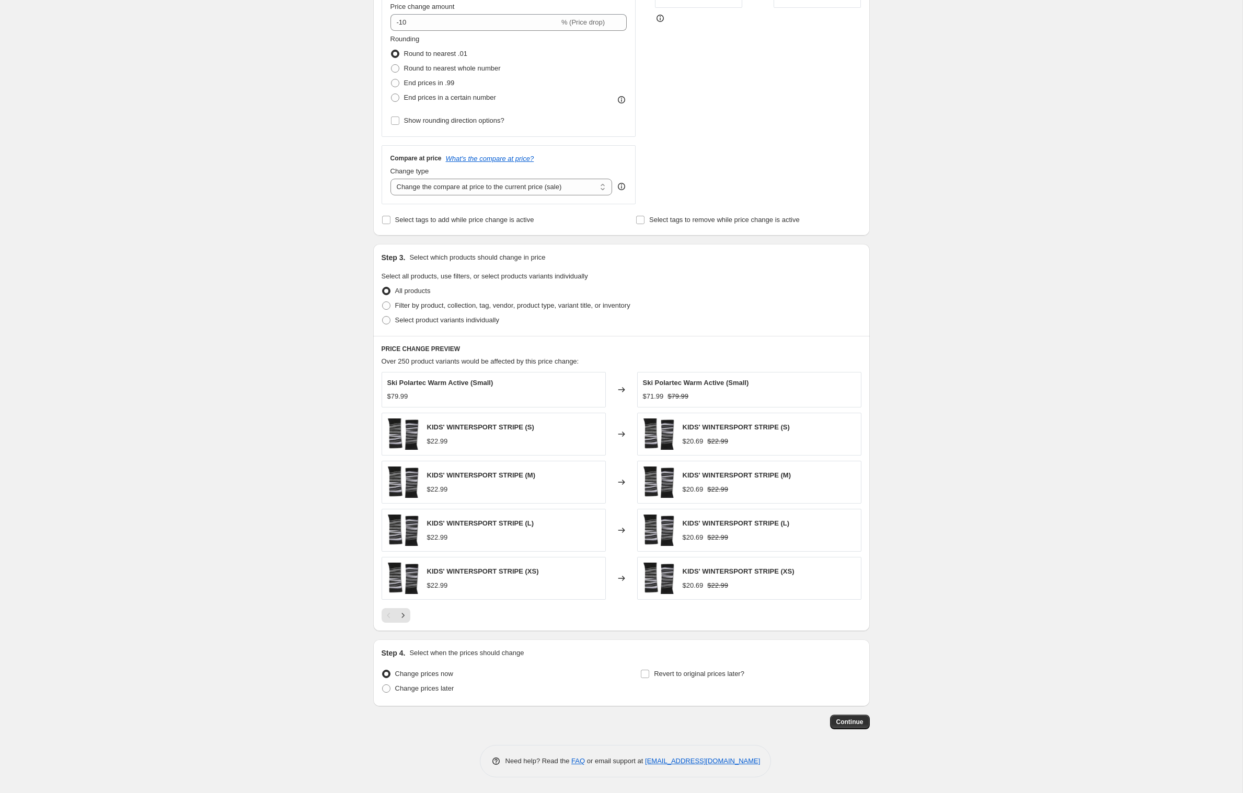
scroll to position [325, 0]
click at [382, 302] on span at bounding box center [386, 306] width 8 height 8
click at [382, 302] on input "Filter by product, collection, tag, vendor, product type, variant title, or inv…" at bounding box center [382, 302] width 1 height 1
radio input "true"
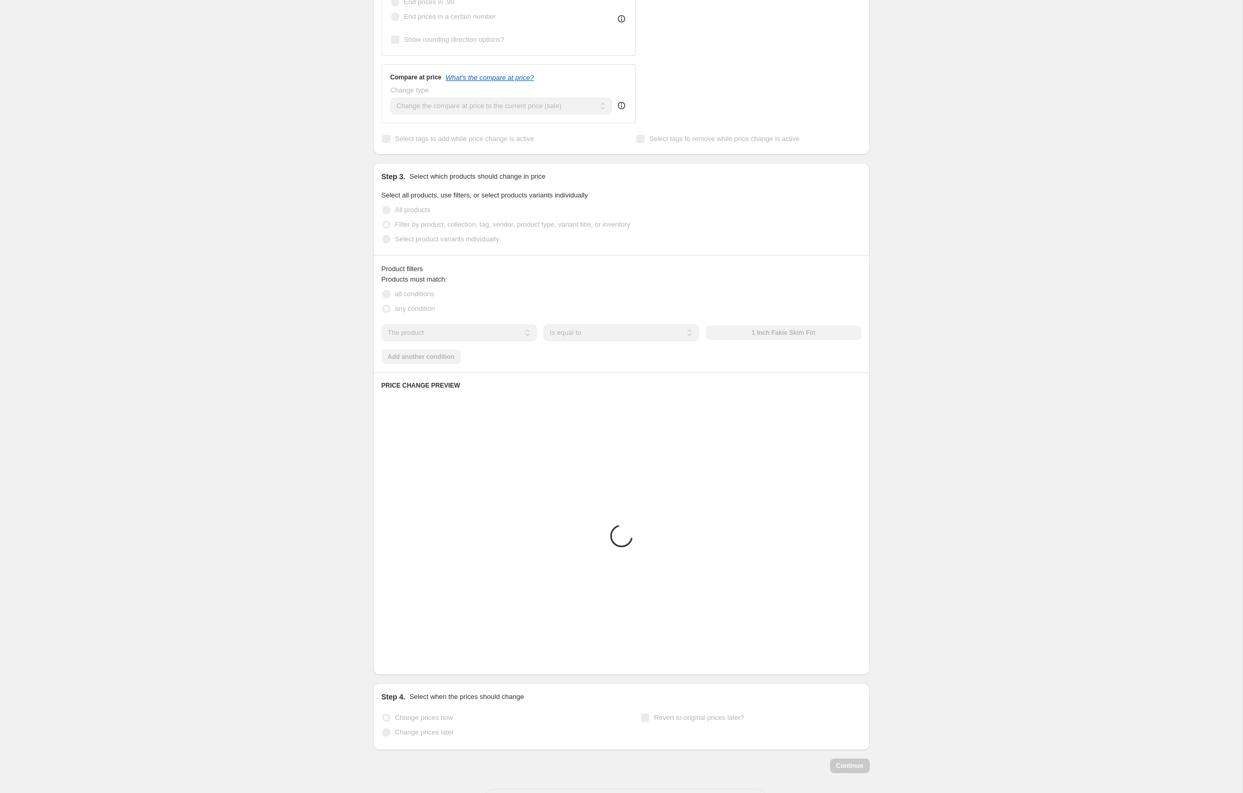
scroll to position [260, 0]
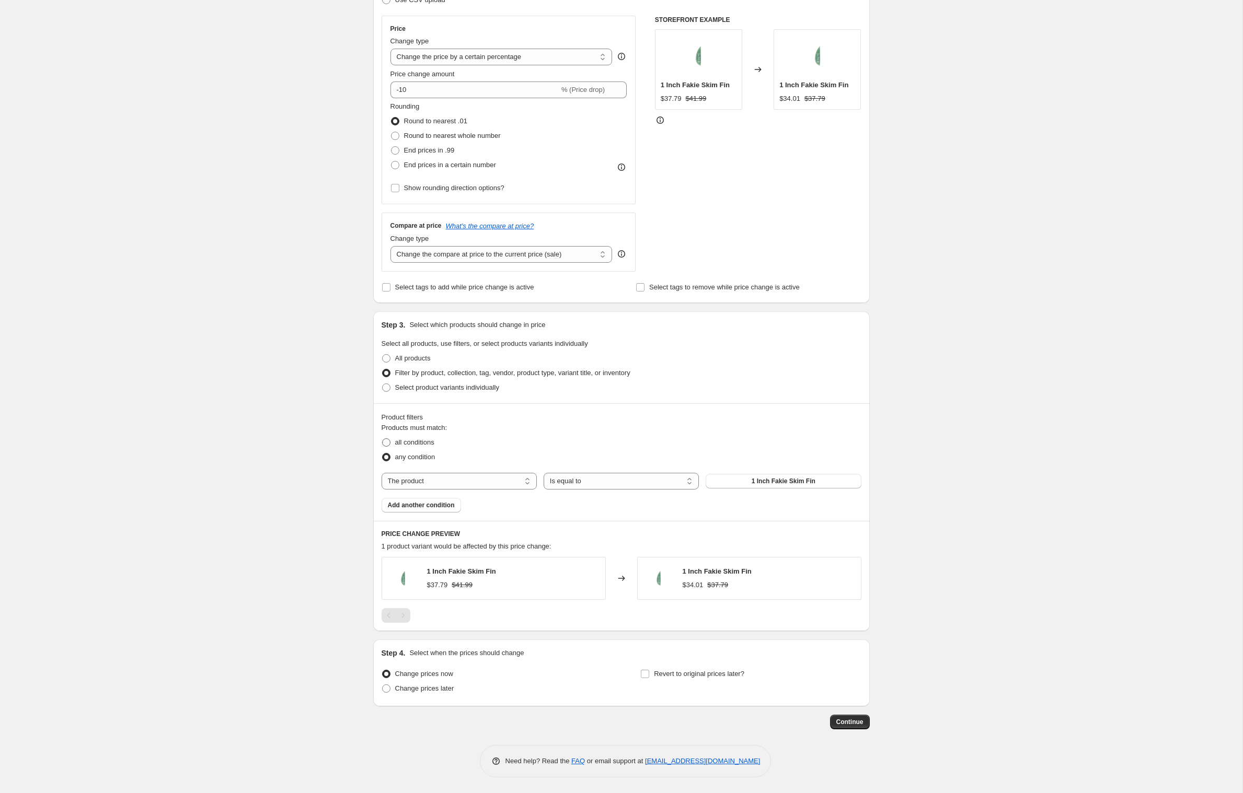
click at [382, 438] on span at bounding box center [386, 442] width 8 height 8
click at [382, 438] on input "all conditions" at bounding box center [382, 438] width 1 height 1
radio input "true"
select select "vendor"
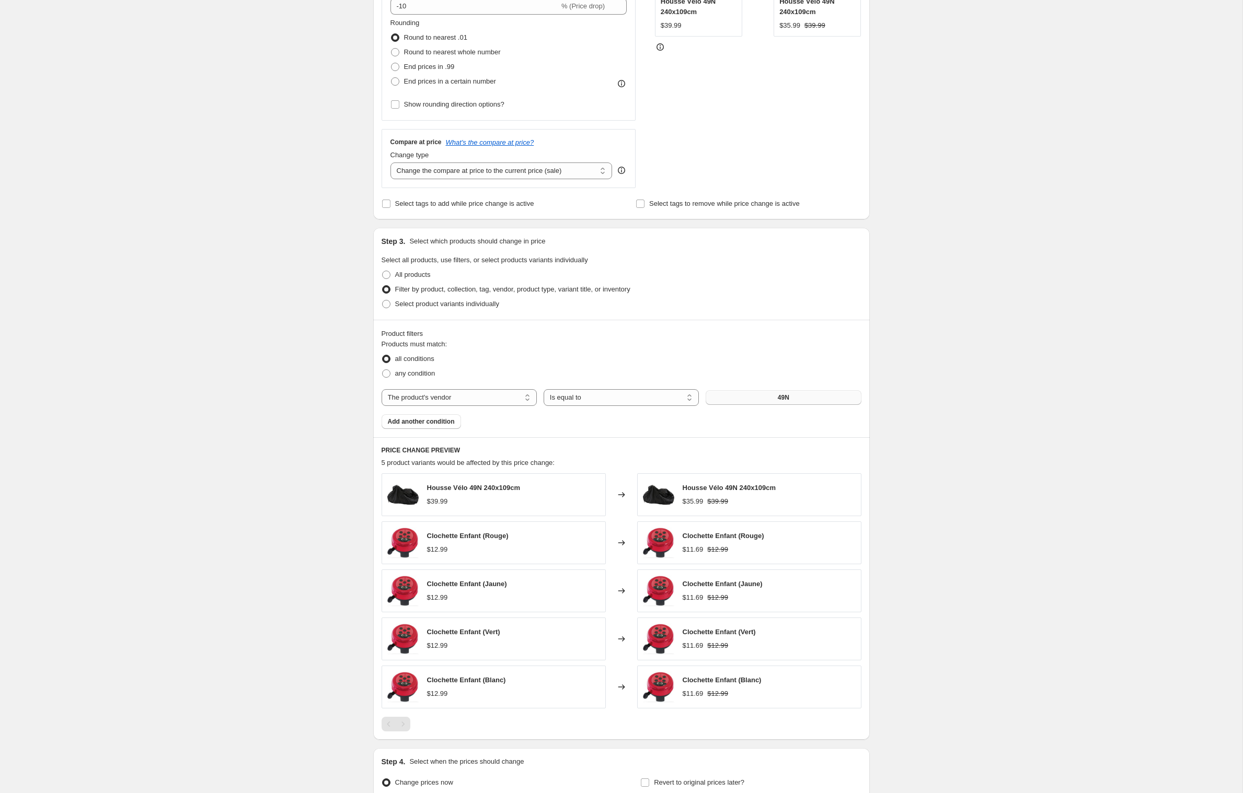
click at [770, 405] on button "49N" at bounding box center [782, 397] width 155 height 15
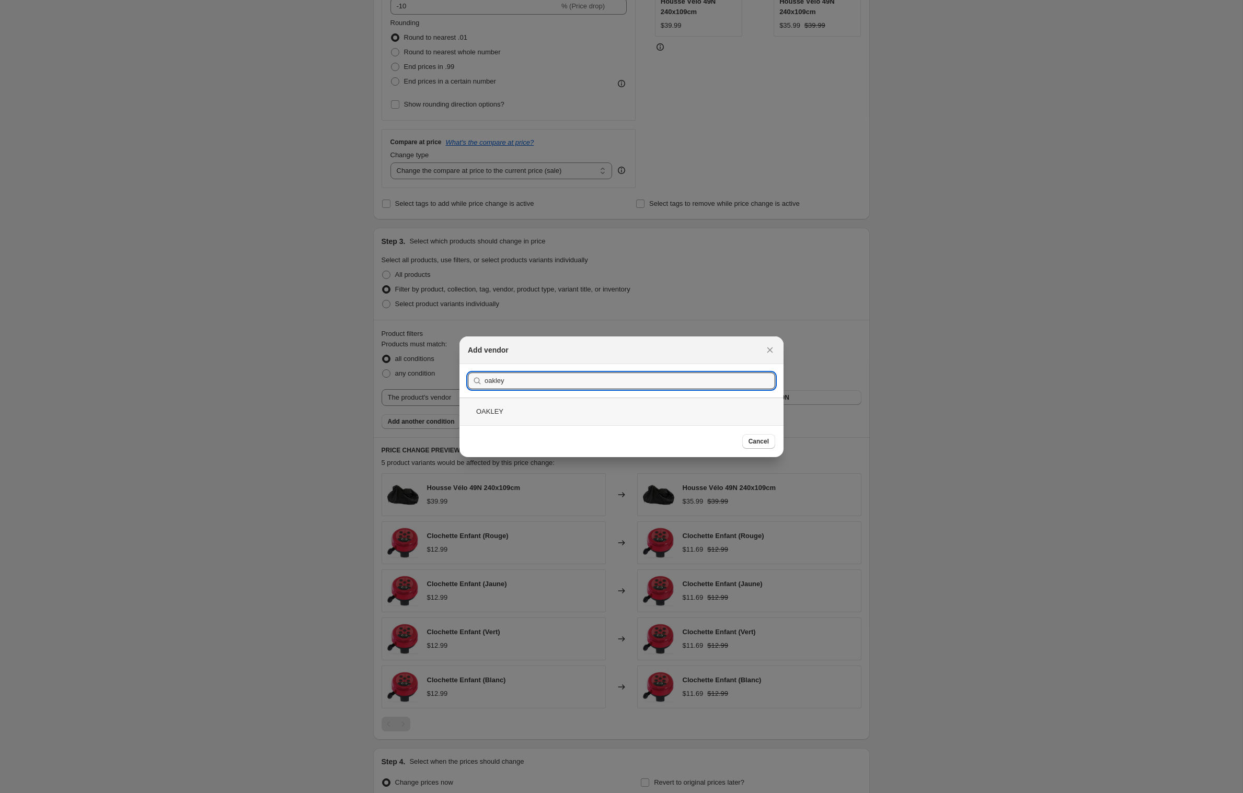
type input "oakley"
click at [483, 412] on div "OAKLEY" at bounding box center [621, 412] width 324 height 28
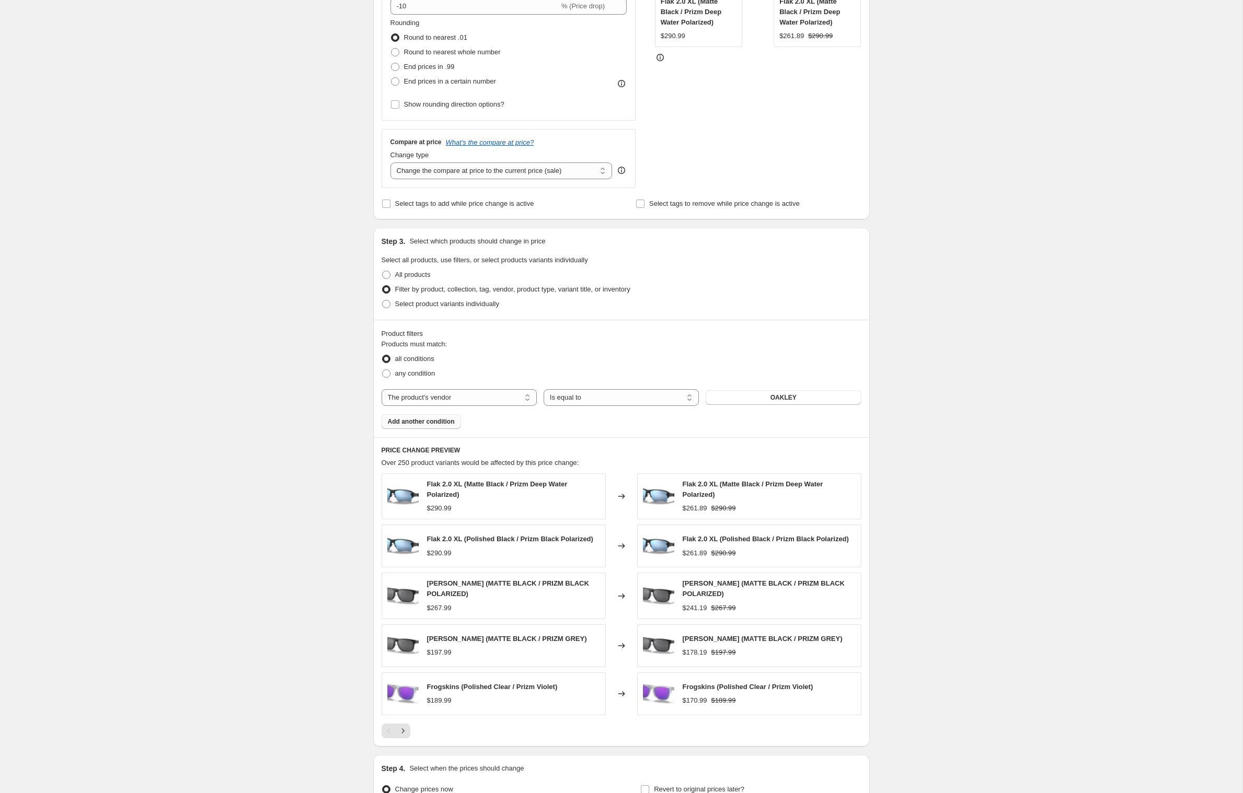
click at [416, 426] on span "Add another condition" at bounding box center [421, 422] width 67 height 8
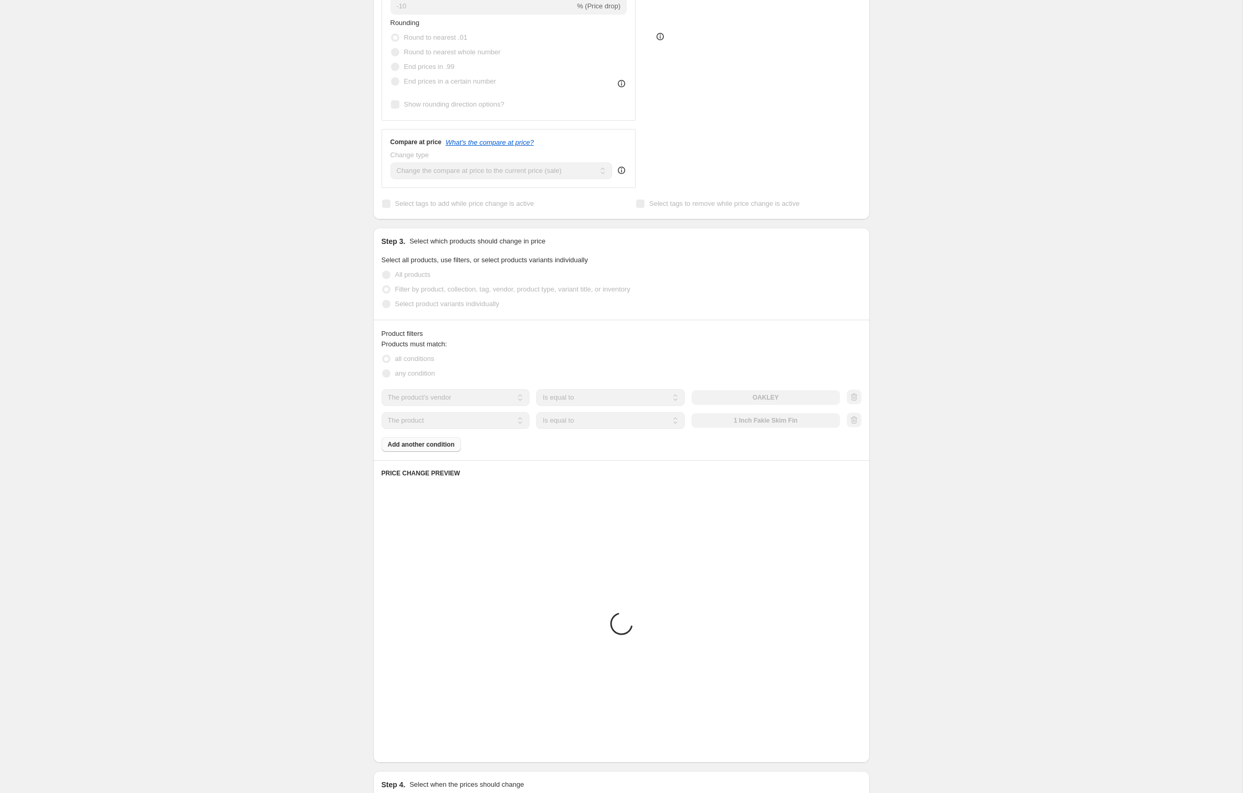
scroll to position [223, 0]
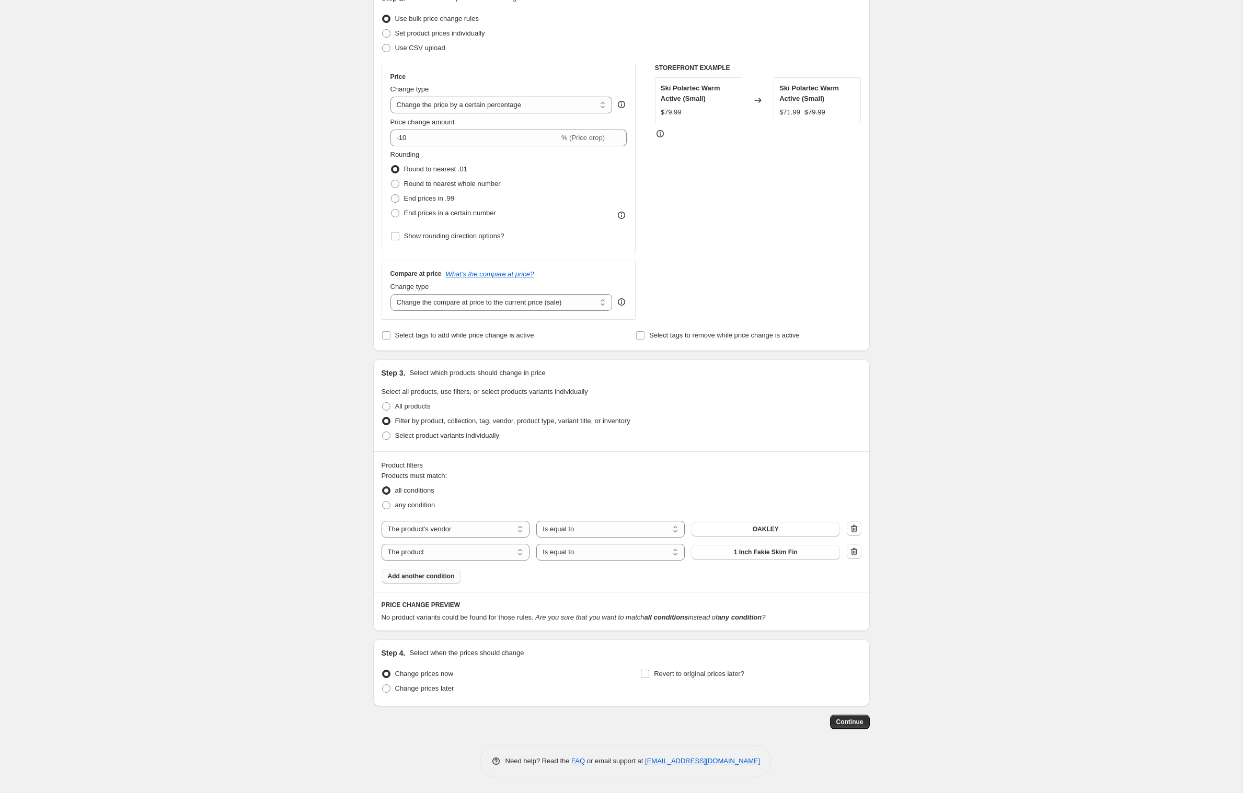
click at [436, 537] on div "Products must match: all conditions any condition The product The product's col…" at bounding box center [621, 527] width 480 height 113
select select "product_type"
click at [756, 545] on button "14-15" at bounding box center [765, 552] width 148 height 15
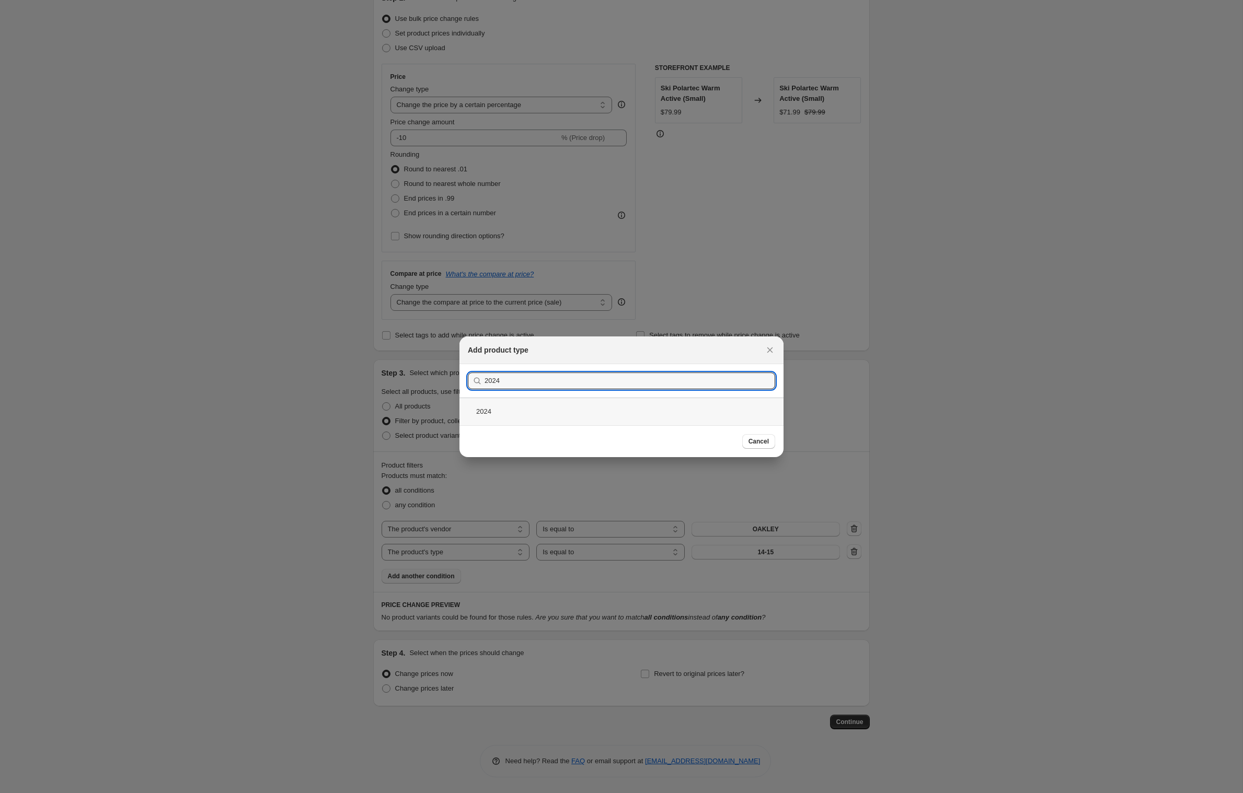
type input "2024"
click at [476, 418] on div "2024" at bounding box center [621, 412] width 324 height 28
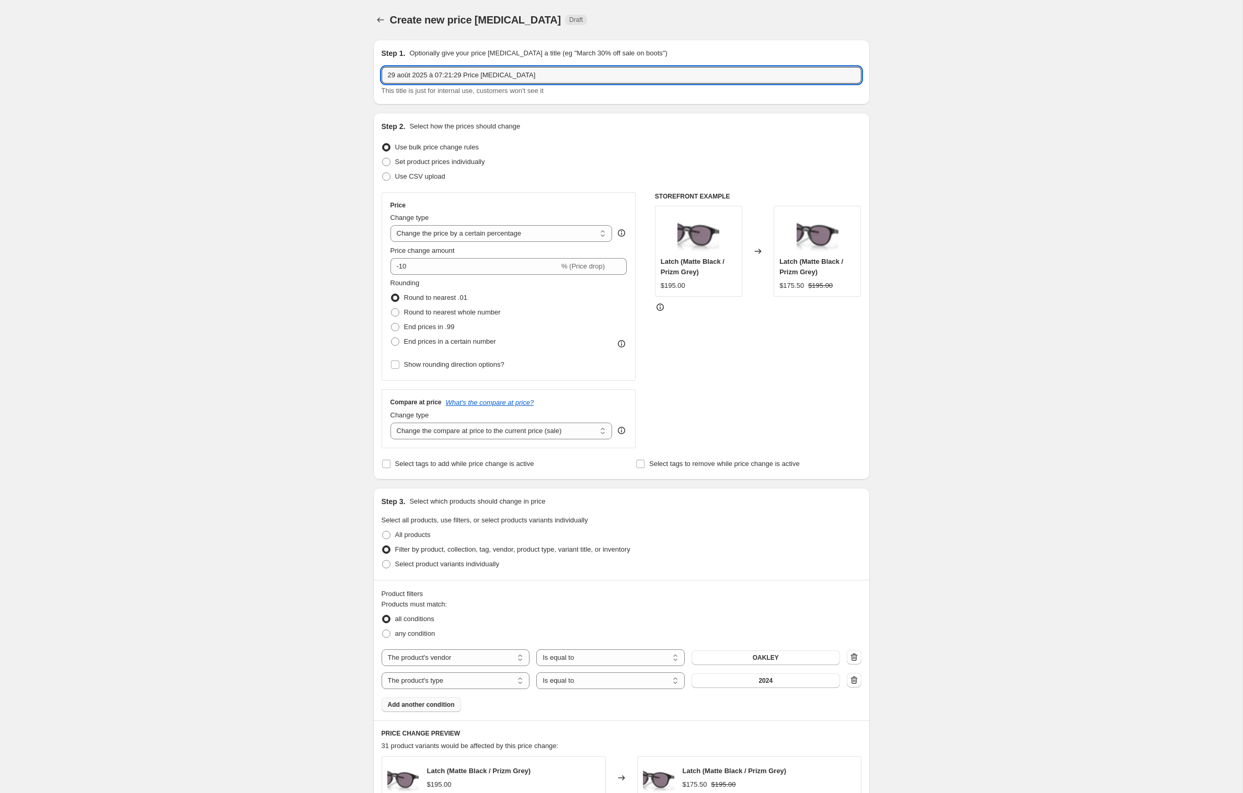
drag, startPoint x: 574, startPoint y: 79, endPoint x: 167, endPoint y: 76, distance: 406.6
click at [167, 76] on div "Create new price [MEDICAL_DATA]. This page is ready Create new price [MEDICAL_D…" at bounding box center [621, 594] width 1242 height 1188
type input "oakley 20%"
click at [152, 240] on div "Create new price [MEDICAL_DATA]. This page is ready Create new price [MEDICAL_D…" at bounding box center [621, 594] width 1242 height 1188
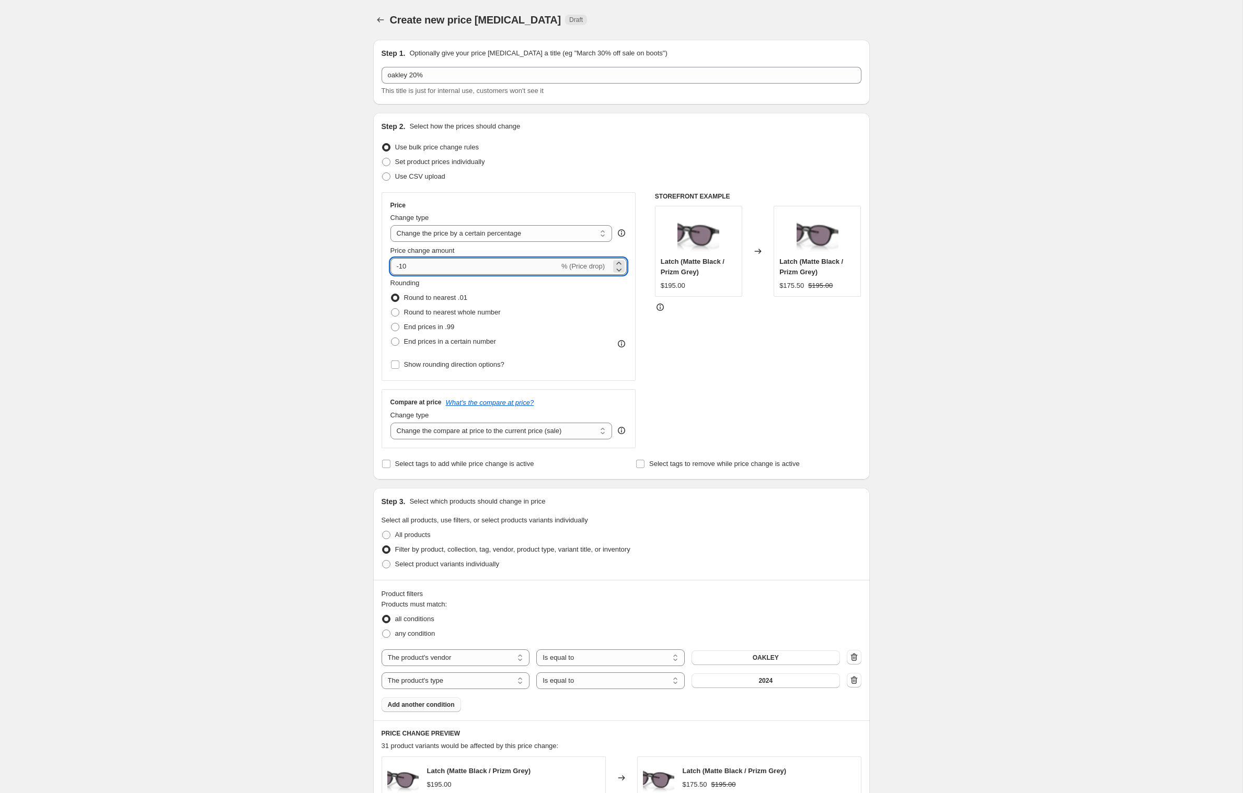
click at [422, 275] on input "-10" at bounding box center [474, 266] width 169 height 17
type input "-1"
type input "-20"
click at [193, 335] on div "Create new price [MEDICAL_DATA]. This page is ready Create new price [MEDICAL_D…" at bounding box center [621, 594] width 1242 height 1188
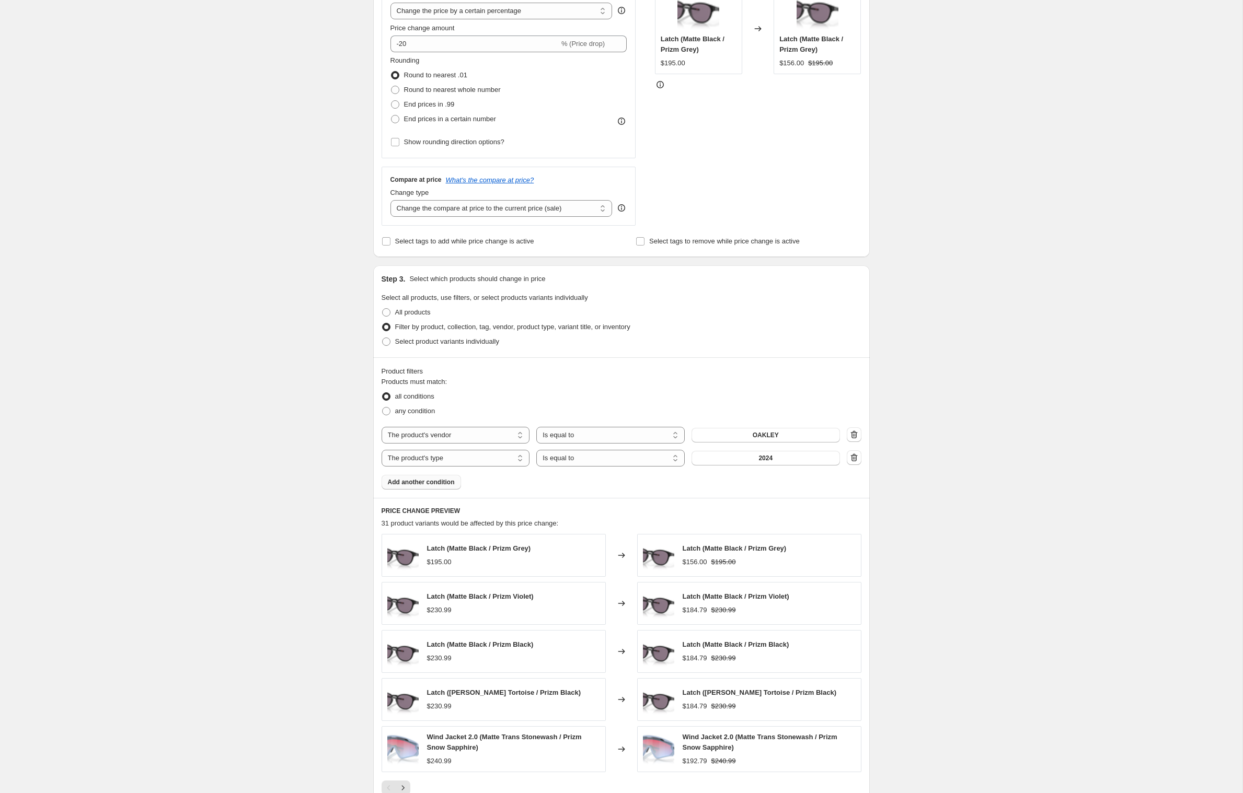
scroll to position [255, 0]
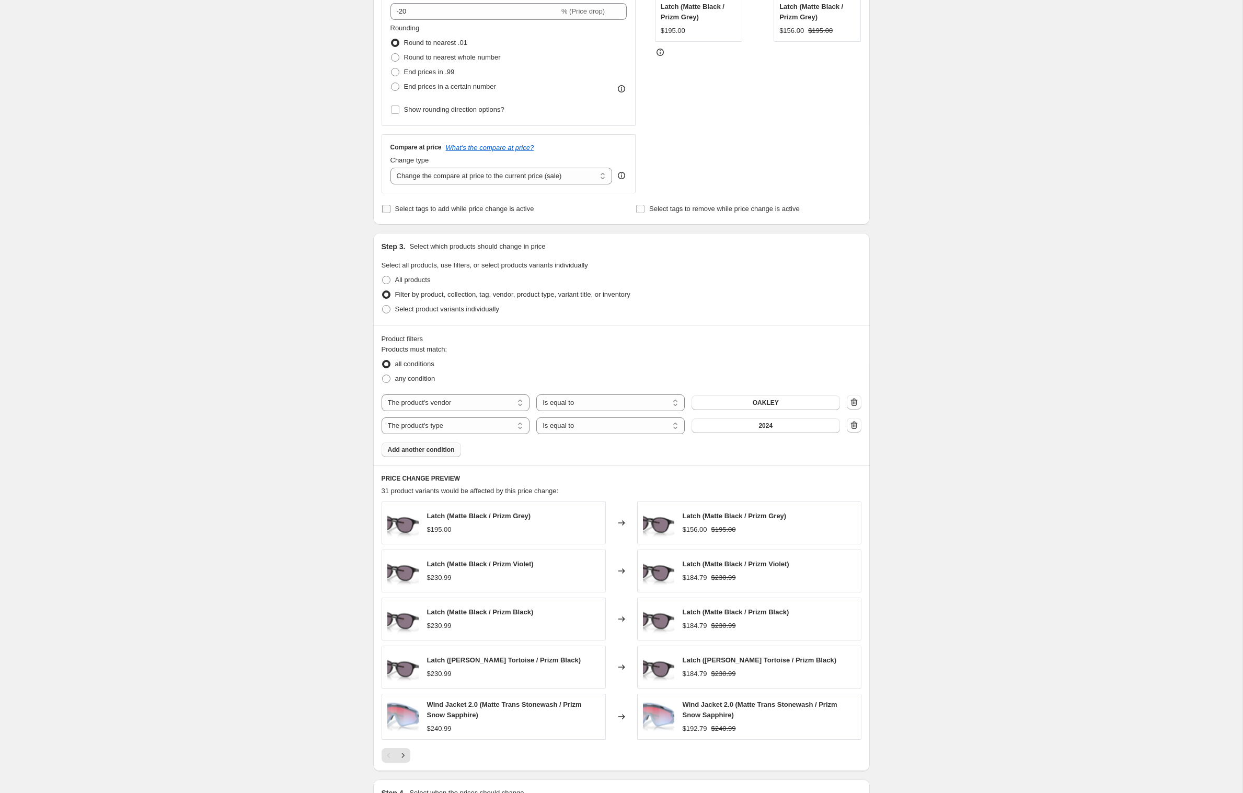
click at [382, 213] on input "Select tags to add while price change is active" at bounding box center [386, 209] width 8 height 8
checkbox input "true"
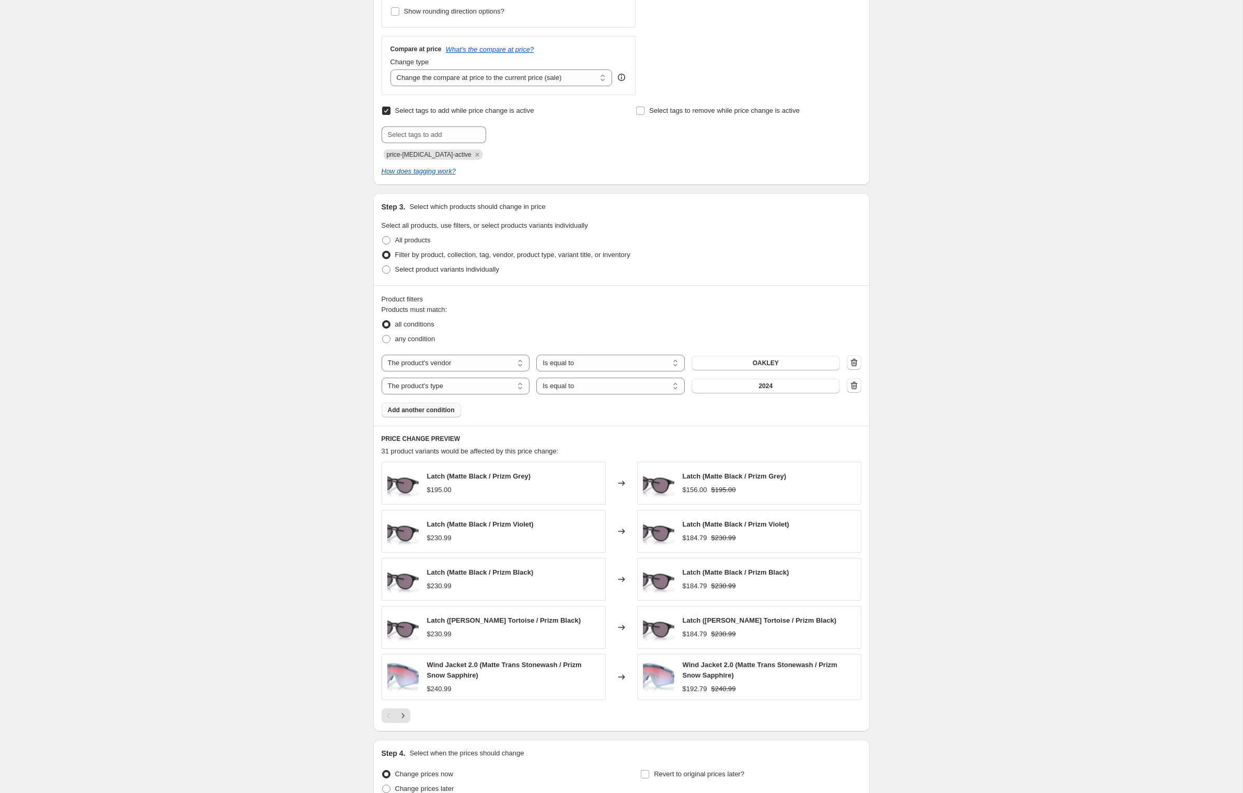
scroll to position [407, 0]
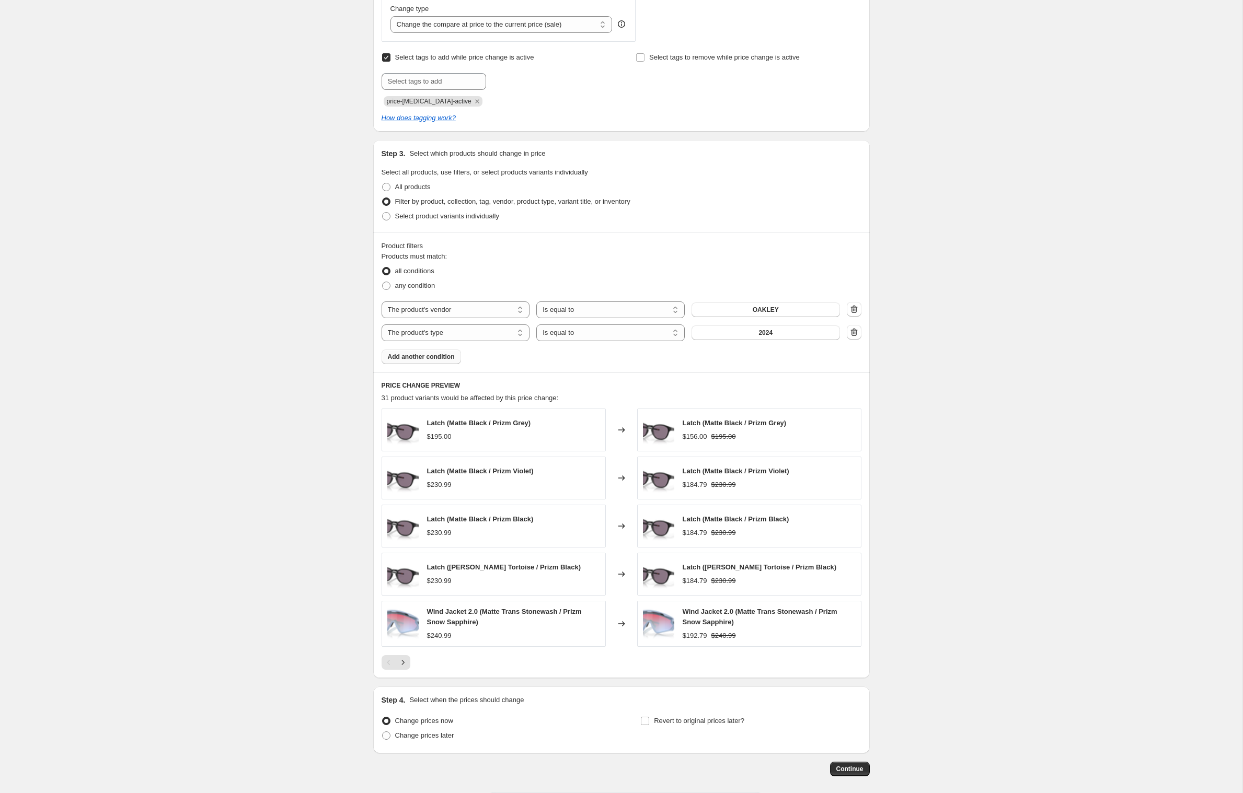
click at [417, 361] on span "Add another condition" at bounding box center [421, 357] width 67 height 8
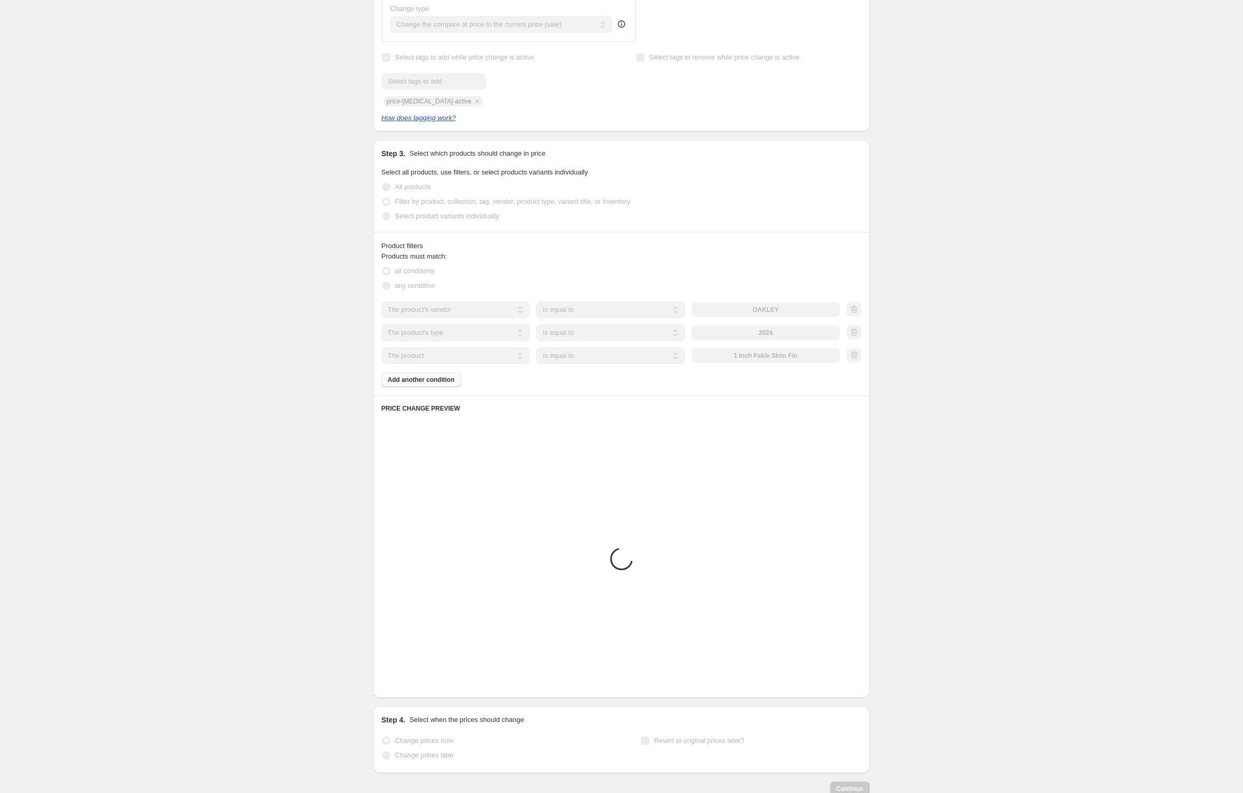
scroll to position [311, 0]
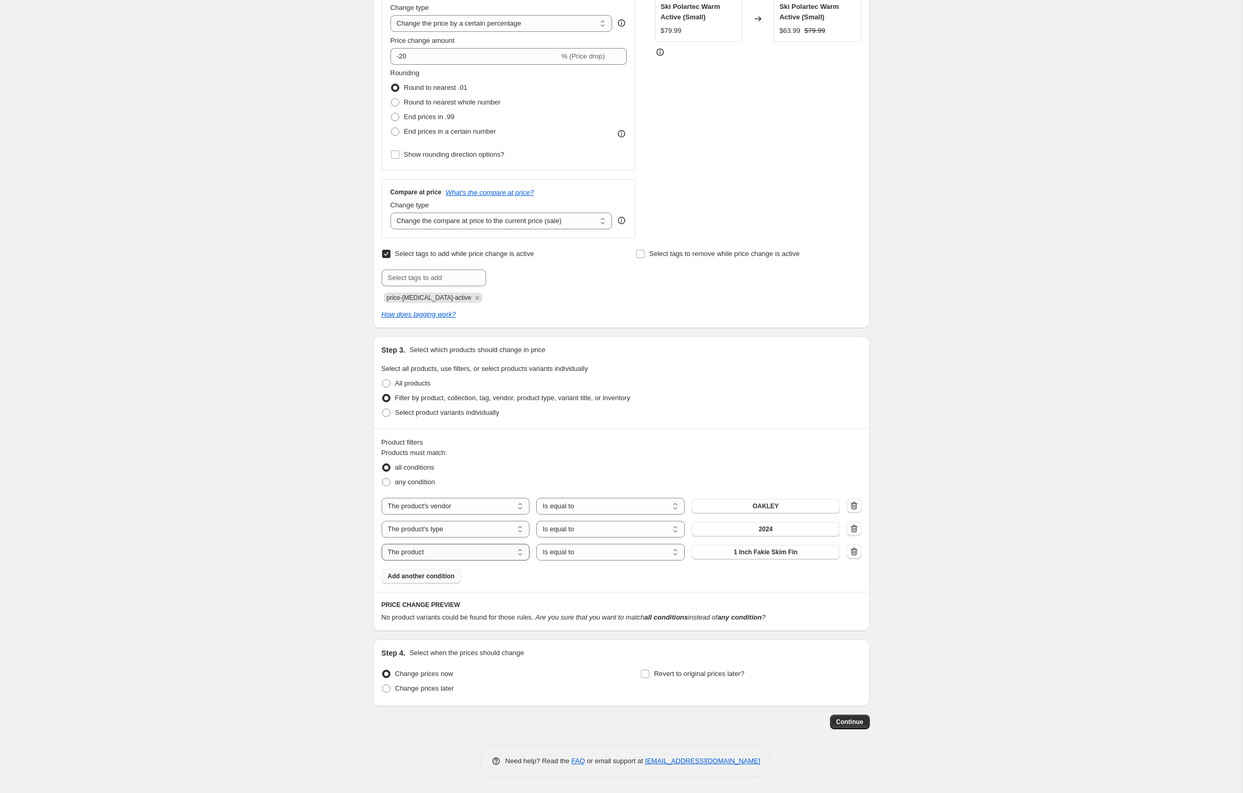
select select "inventory_quantity"
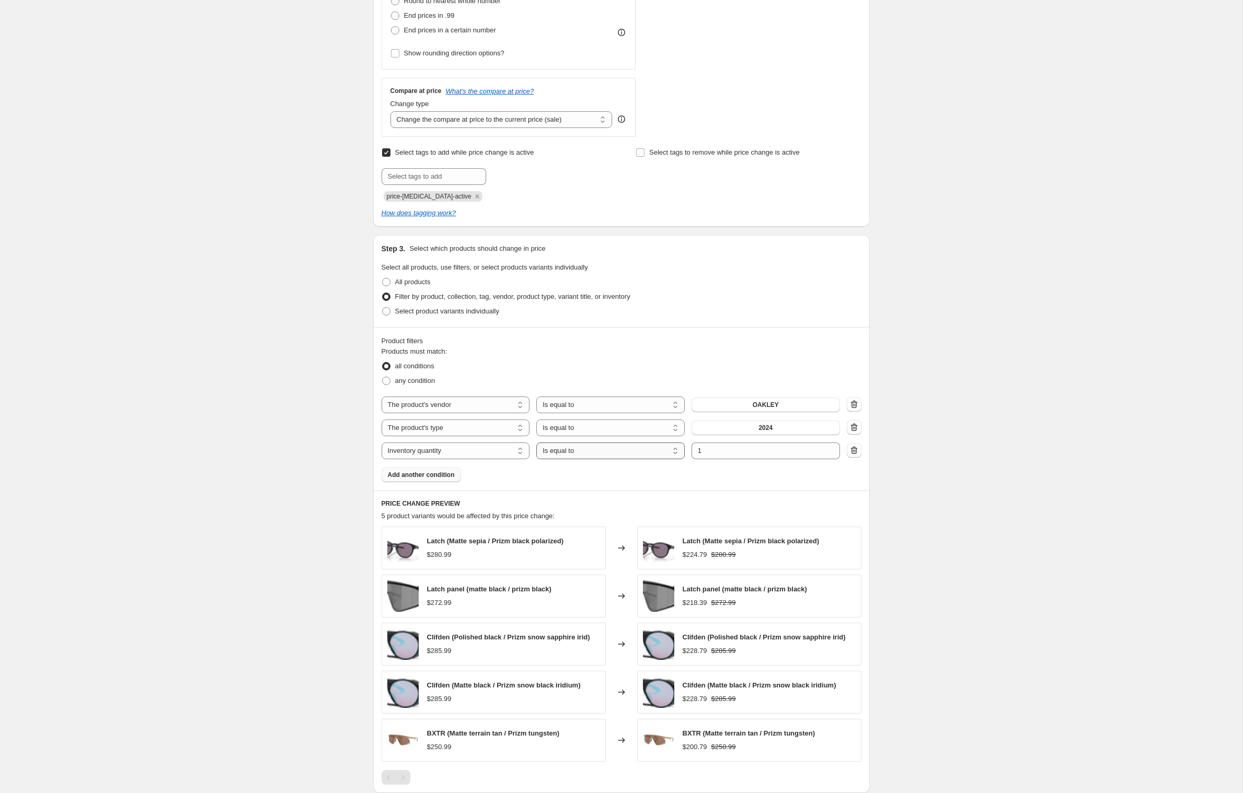
select select ">"
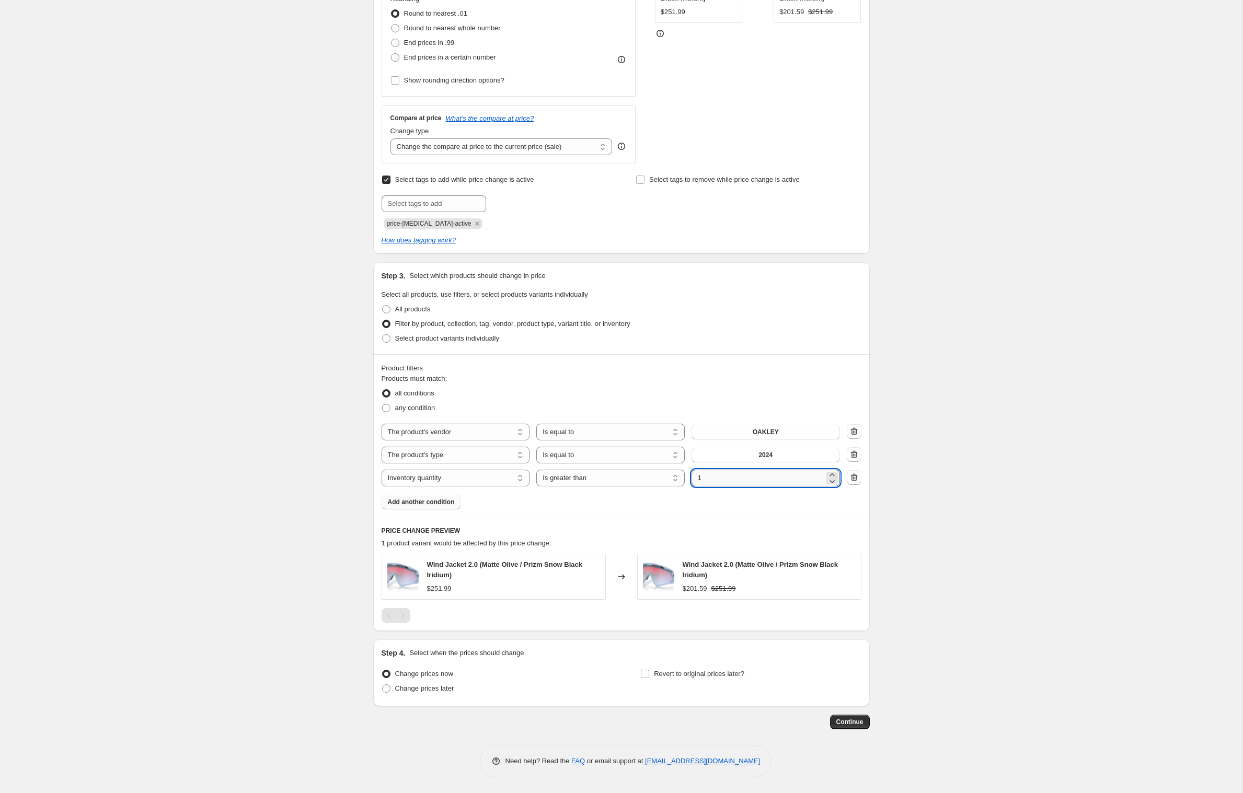
click at [746, 487] on input "1" at bounding box center [757, 478] width 133 height 17
type input "0"
click at [238, 541] on div "Create new price [MEDICAL_DATA]. This page is ready Create new price [MEDICAL_D…" at bounding box center [621, 255] width 1242 height 1078
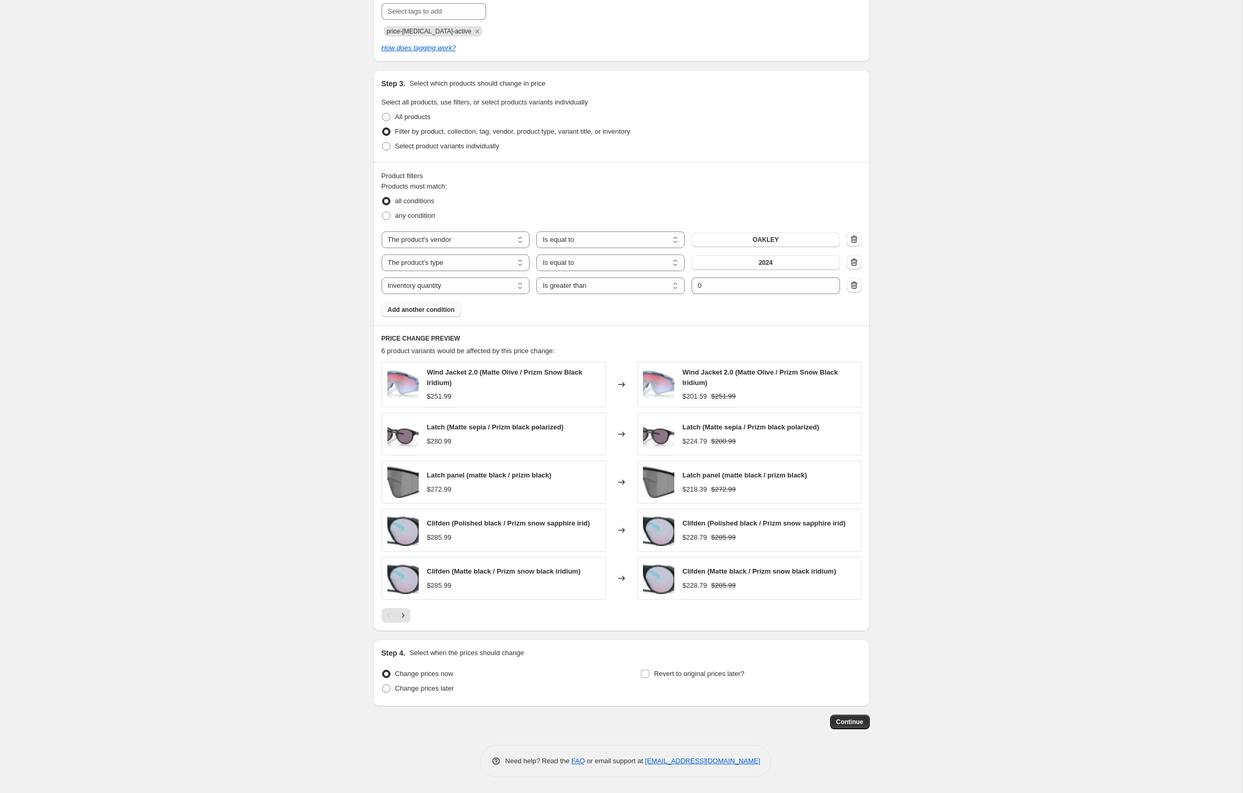
scroll to position [598, 0]
click at [382, 688] on span at bounding box center [386, 689] width 8 height 8
click at [382, 685] on input "Change prices later" at bounding box center [382, 685] width 1 height 1
radio input "true"
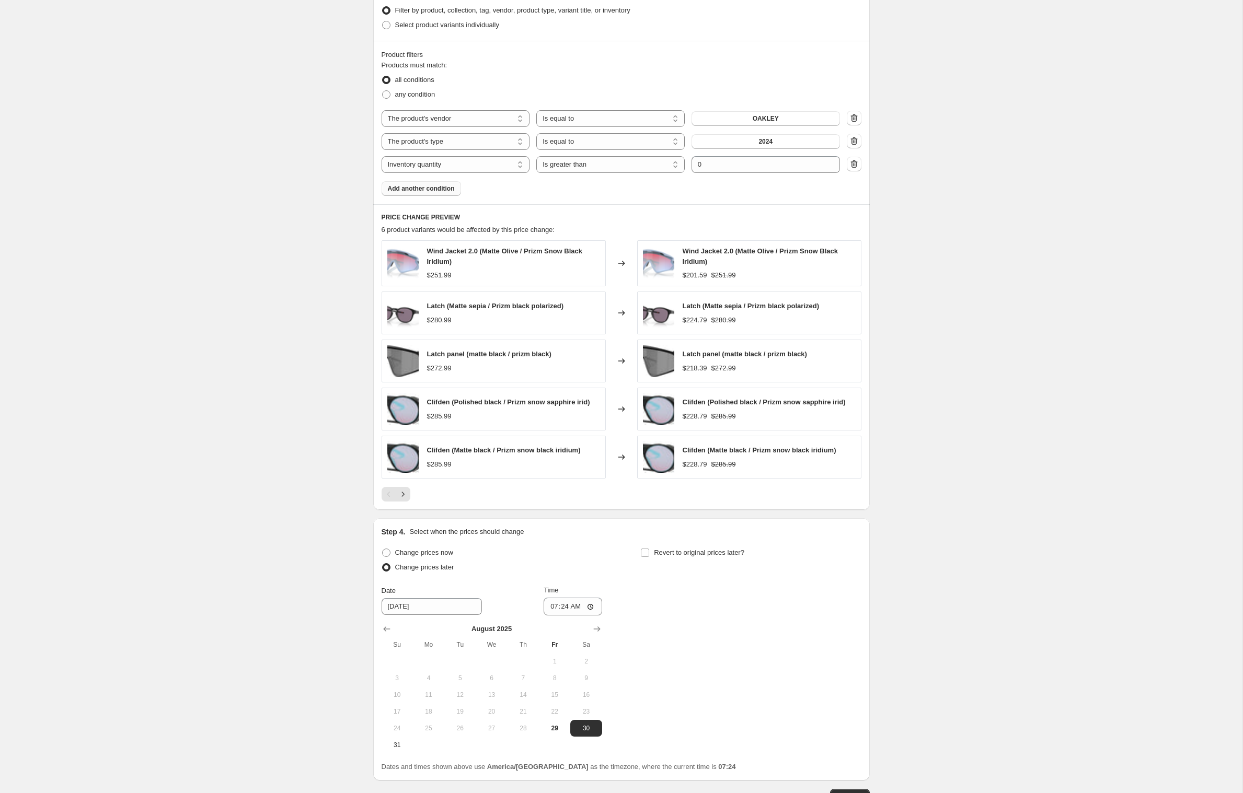
scroll to position [815, 0]
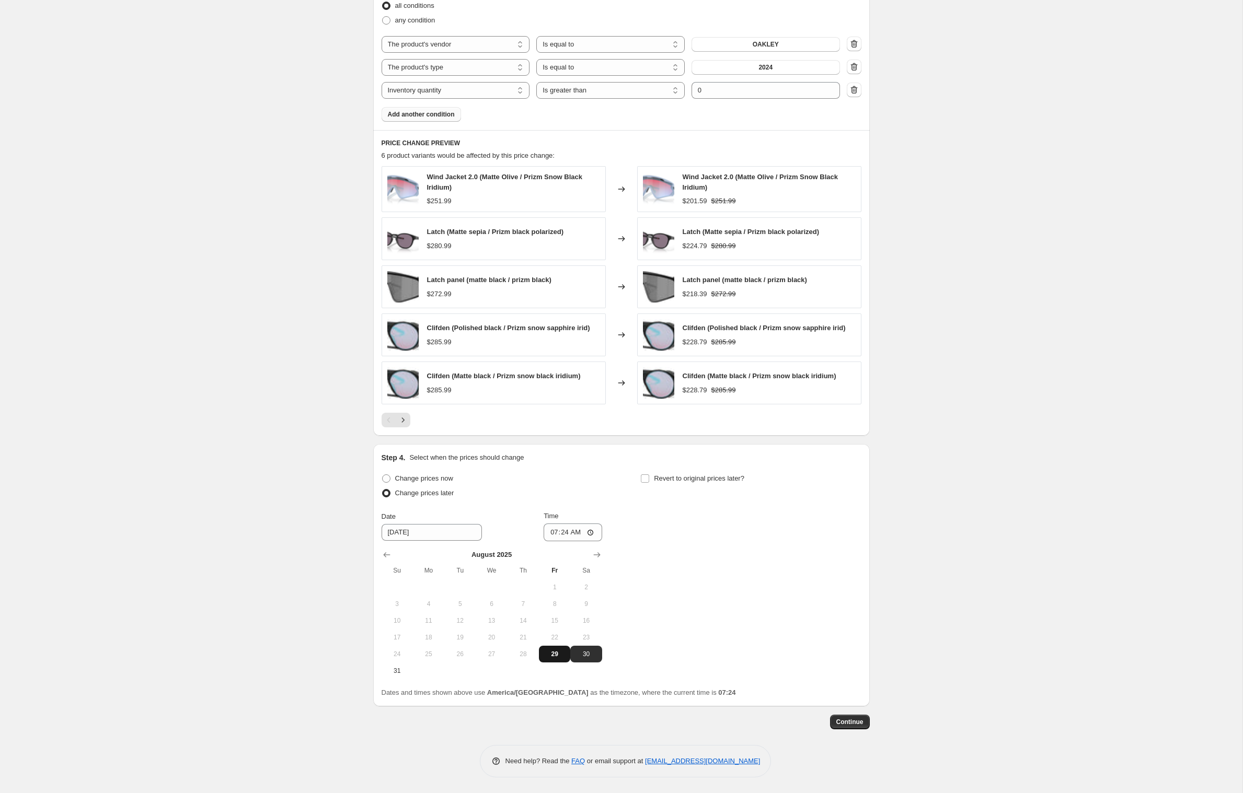
click at [554, 649] on button "29" at bounding box center [554, 654] width 31 height 17
type input "[DATE]"
click at [568, 524] on input "07:24" at bounding box center [572, 533] width 59 height 18
type input "20:24"
click at [654, 488] on div "Change prices now Change prices later Date [DATE] Time 20:[DATE] Mo Tu We Th Fr…" at bounding box center [621, 575] width 480 height 208
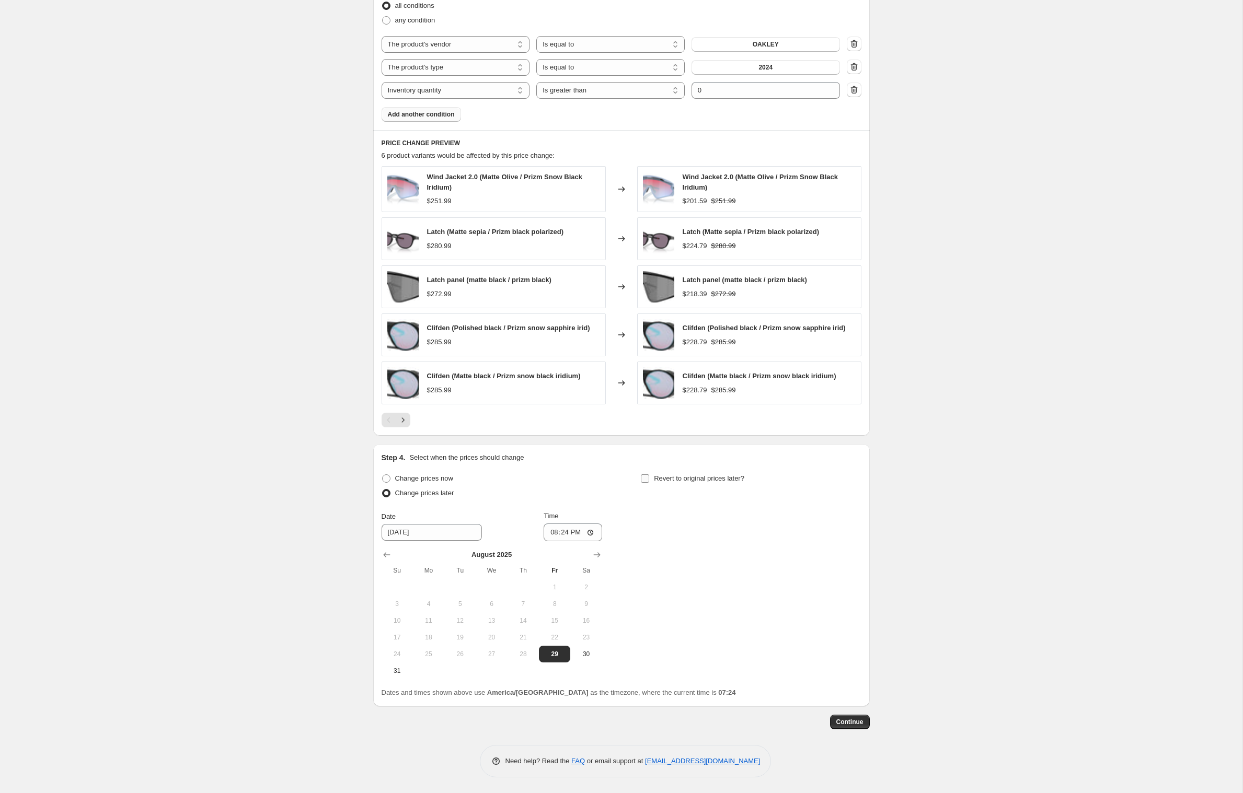
click at [649, 475] on input "Revert to original prices later?" at bounding box center [645, 479] width 8 height 8
checkbox input "true"
click at [725, 583] on span "2" at bounding box center [719, 587] width 23 height 8
type input "[DATE]"
click at [863, 721] on span "Continue" at bounding box center [849, 722] width 27 height 8
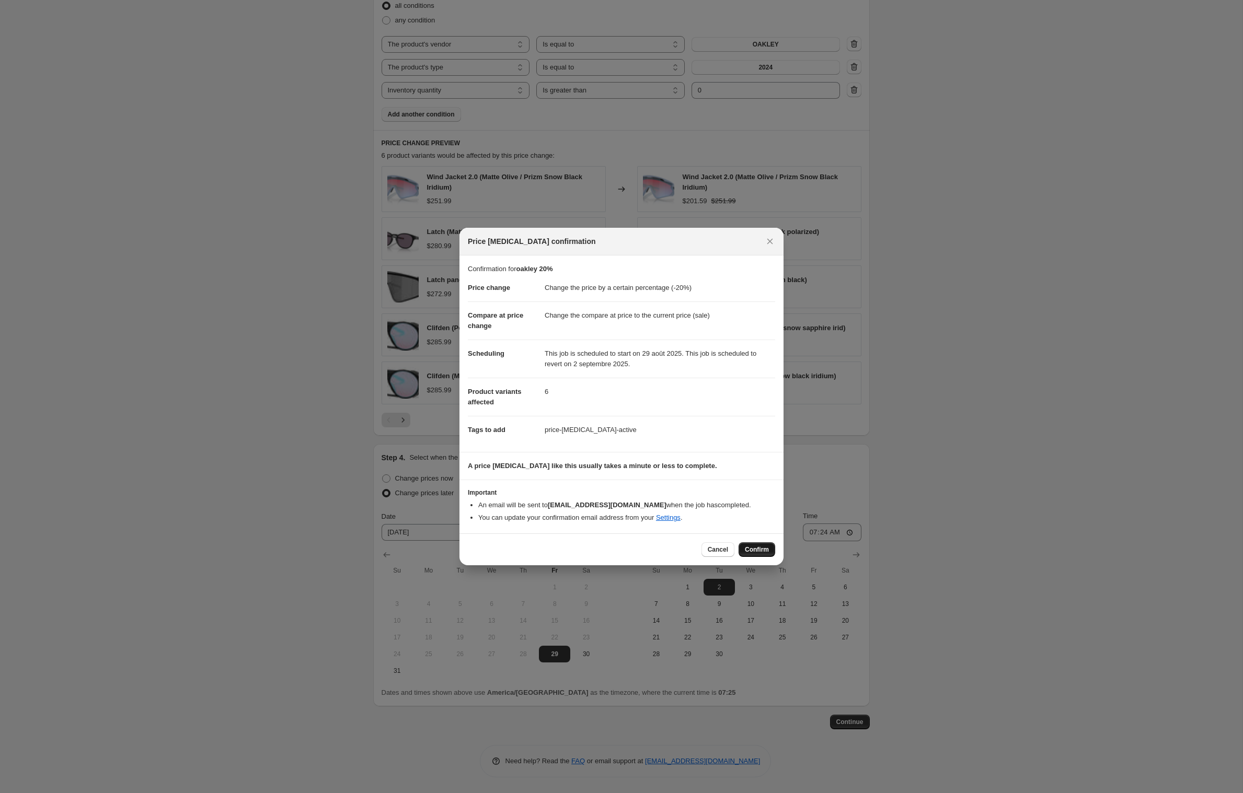
click at [768, 554] on span "Confirm" at bounding box center [757, 550] width 24 height 8
